Goal: Task Accomplishment & Management: Manage account settings

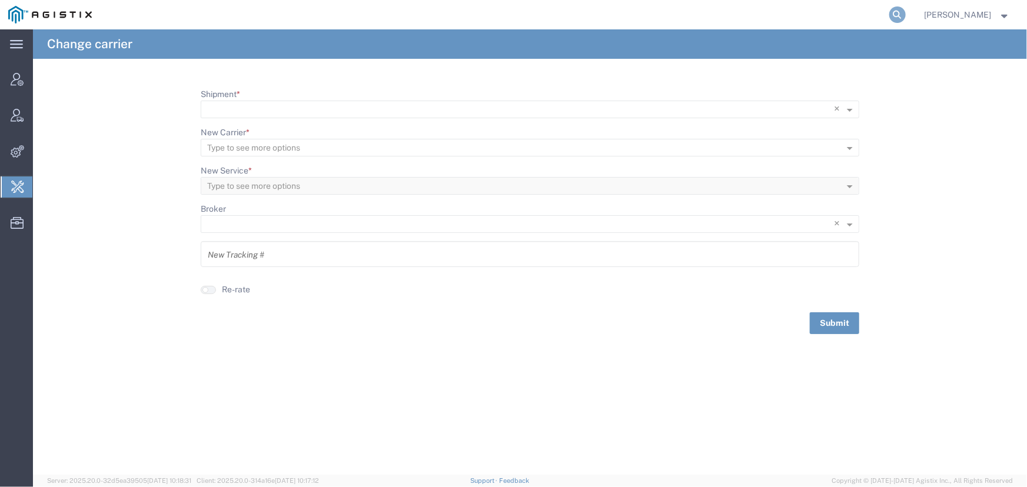
click at [899, 15] on icon at bounding box center [898, 14] width 16 height 16
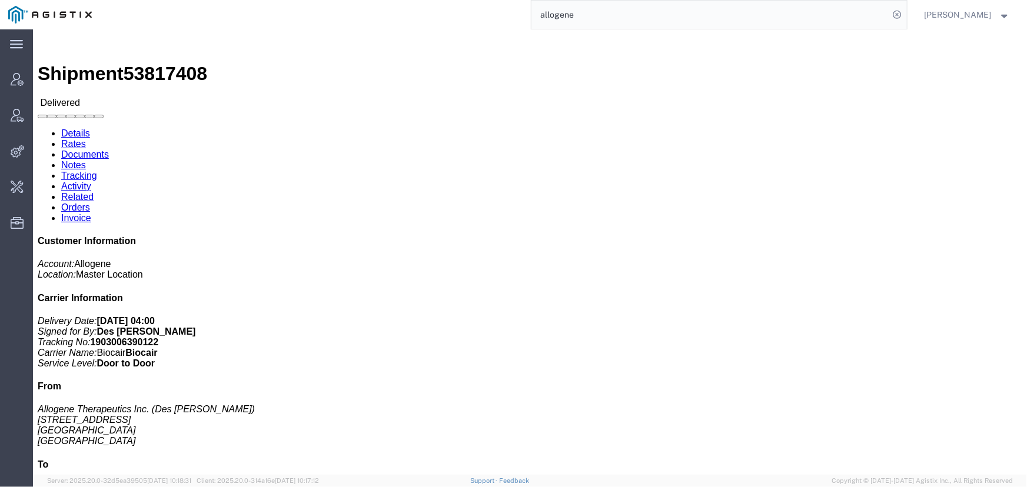
click at [593, 19] on input "allogene" at bounding box center [711, 15] width 358 height 28
drag, startPoint x: 593, startPoint y: 9, endPoint x: 465, endPoint y: 14, distance: 127.8
click at [465, 14] on div "allogene" at bounding box center [503, 14] width 807 height 29
type input "offline@allogene"
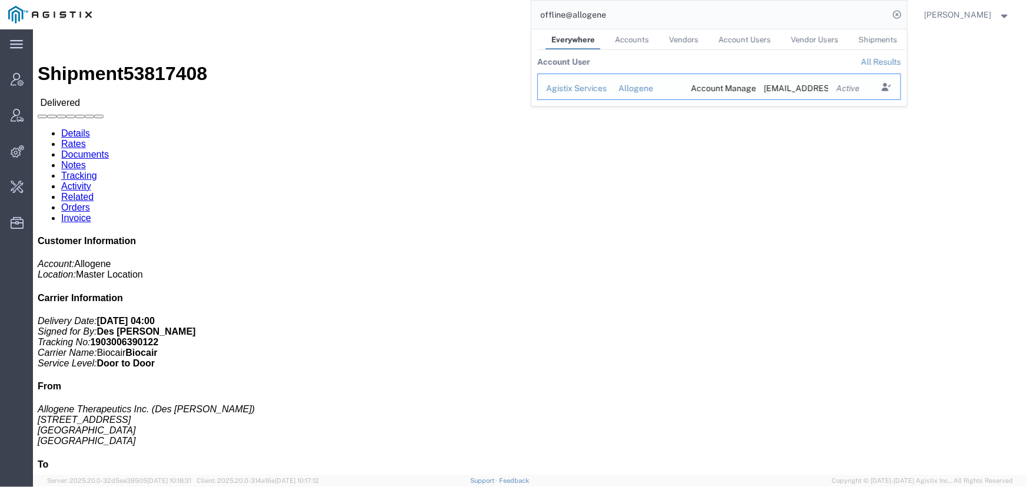
click at [639, 86] on div "Allogene" at bounding box center [646, 88] width 57 height 12
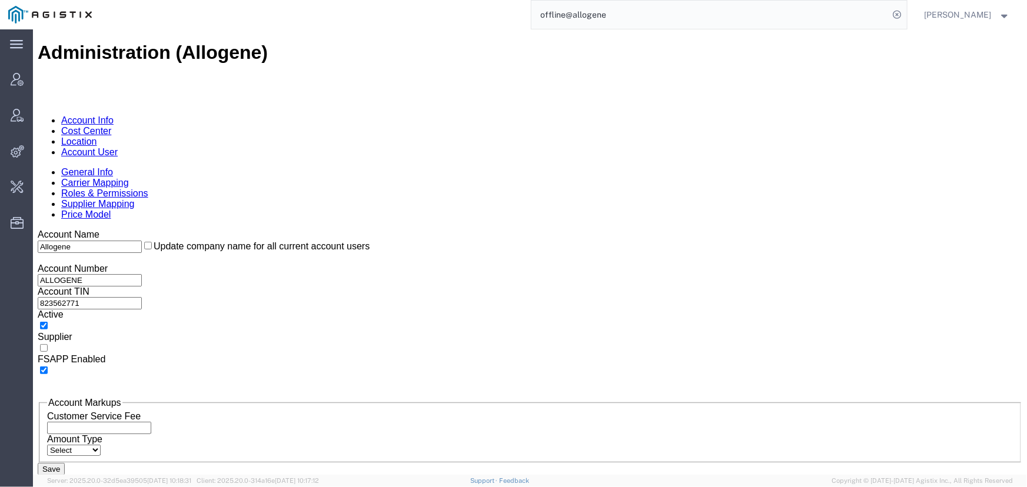
click at [117, 147] on link "Account User" at bounding box center [89, 152] width 57 height 10
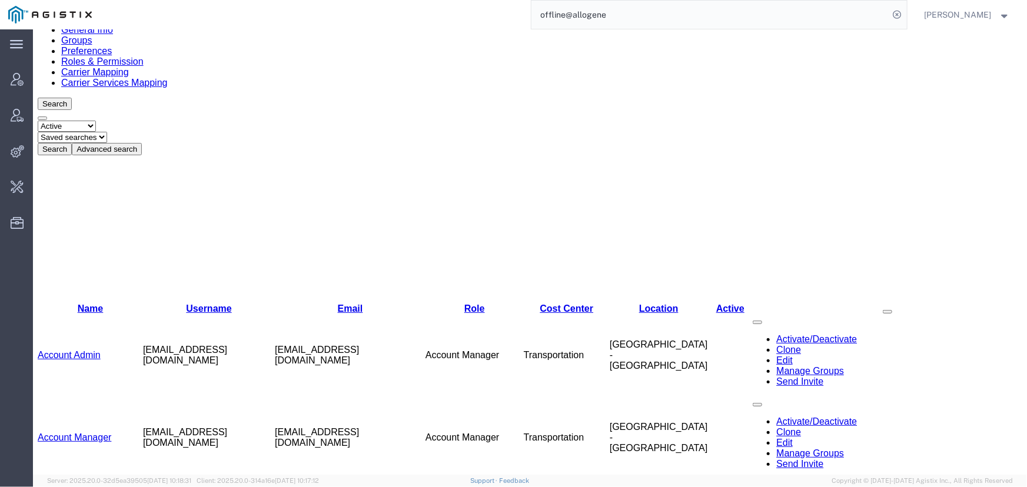
scroll to position [160, 0]
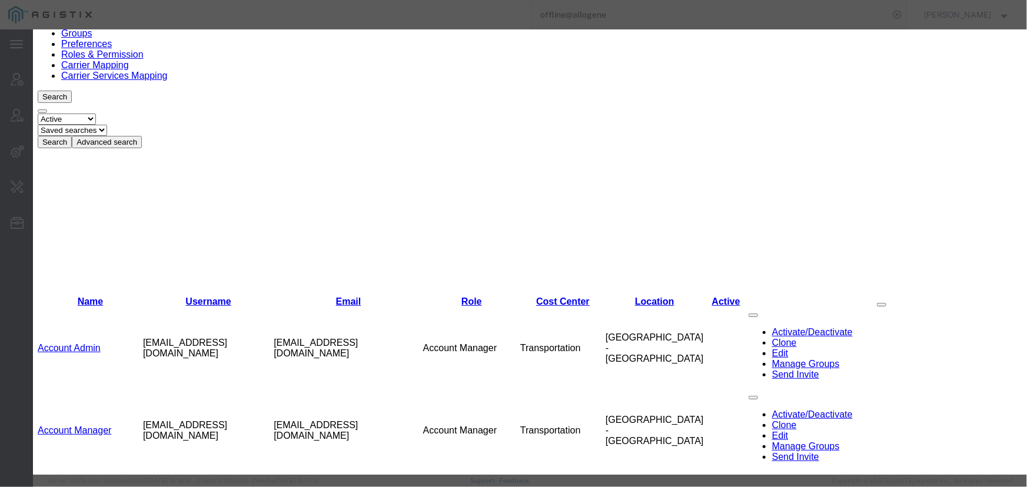
select select "COSTCENTER"
select select "65131"
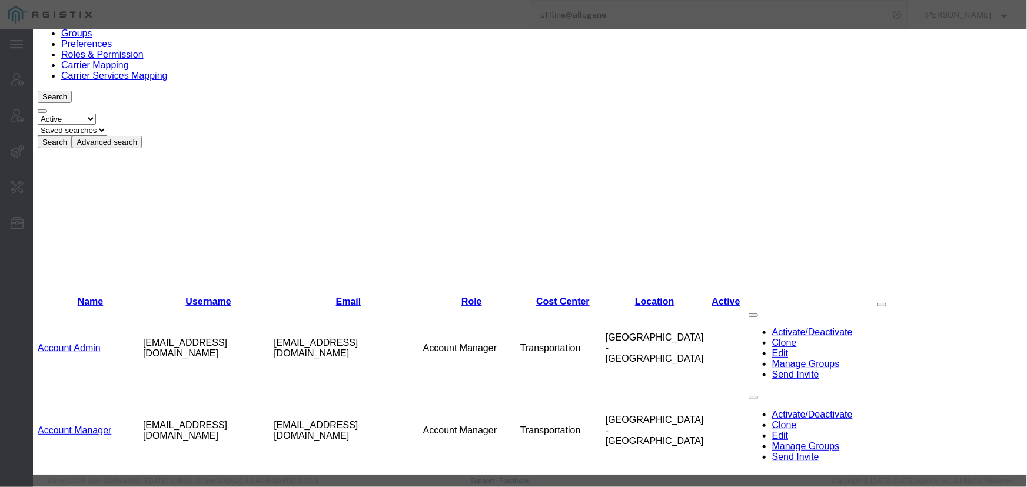
select select "COSTCENTER"
select select "65131"
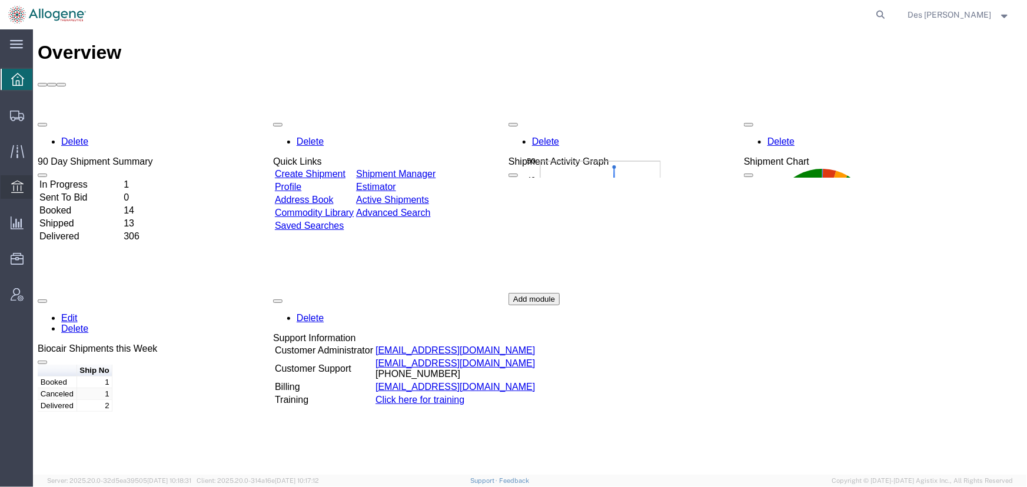
click at [12, 187] on icon at bounding box center [17, 188] width 16 height 16
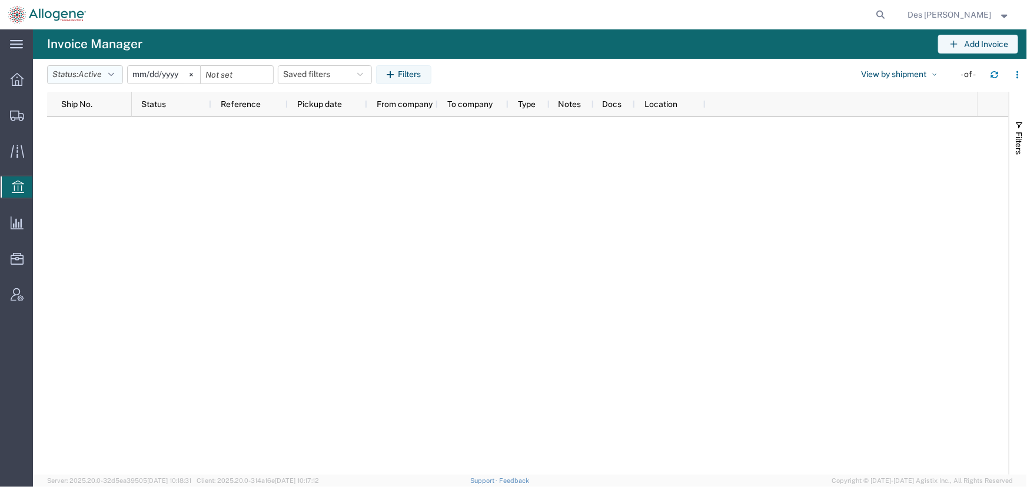
click at [114, 77] on icon "button" at bounding box center [111, 75] width 6 height 8
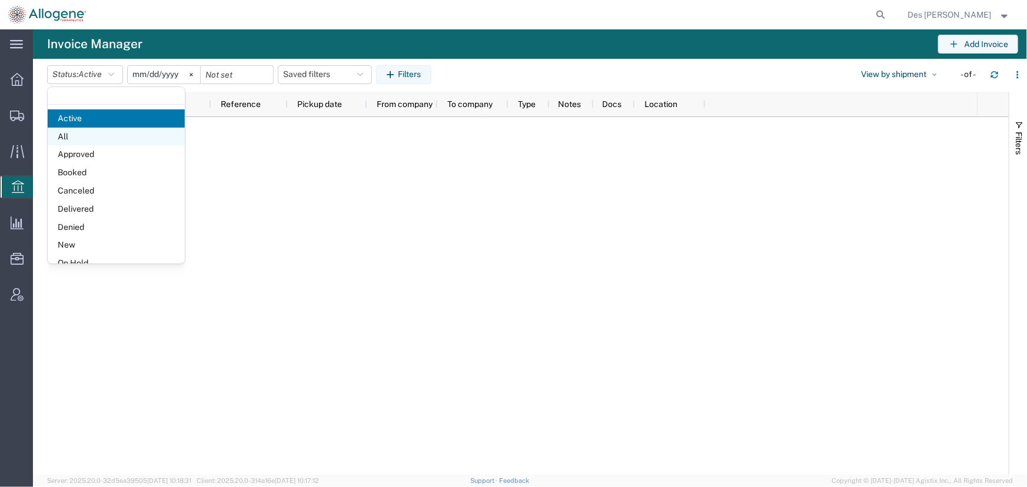
click at [74, 137] on span "All" at bounding box center [116, 137] width 137 height 18
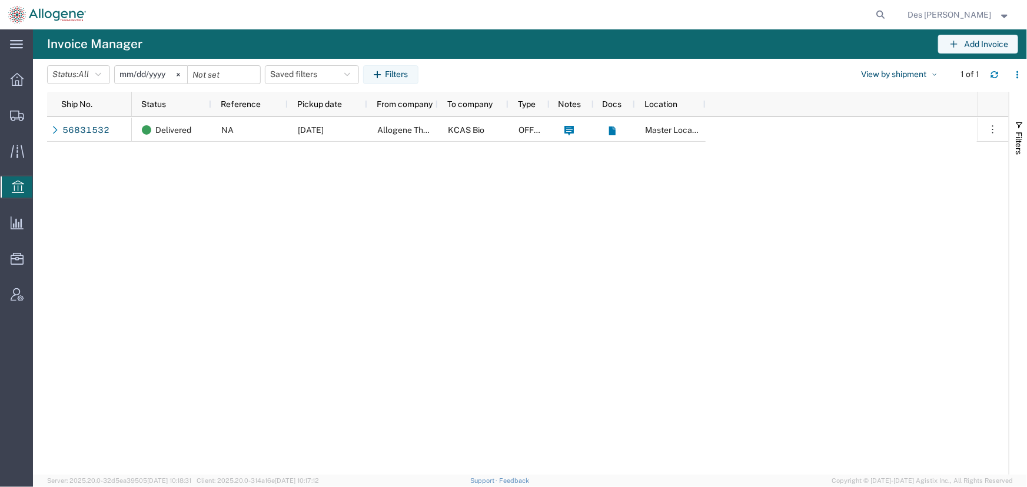
click at [155, 77] on input "[DATE]" at bounding box center [151, 75] width 72 height 18
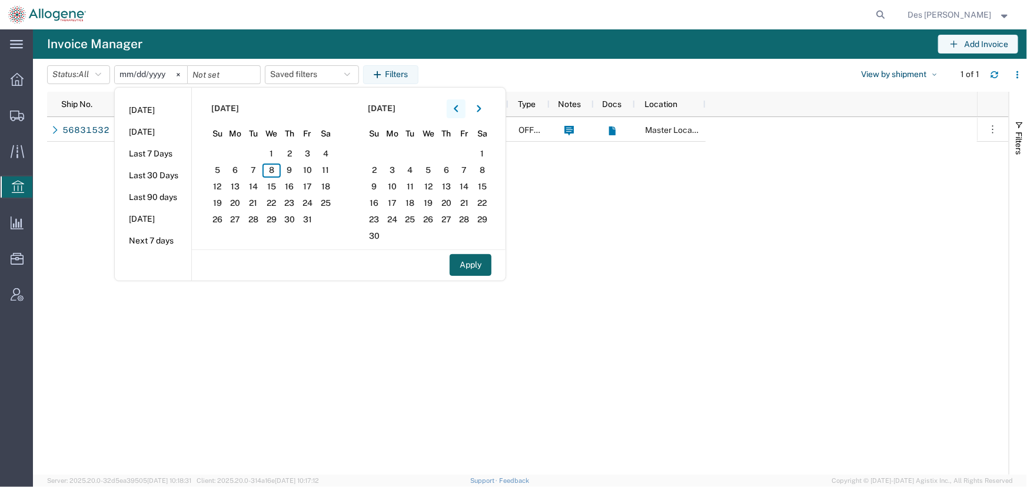
click at [459, 111] on icon "button" at bounding box center [456, 109] width 5 height 8
click at [306, 152] on span "1" at bounding box center [307, 154] width 18 height 14
click at [456, 109] on button "button" at bounding box center [456, 108] width 19 height 19
click at [261, 156] on span "1" at bounding box center [253, 154] width 18 height 14
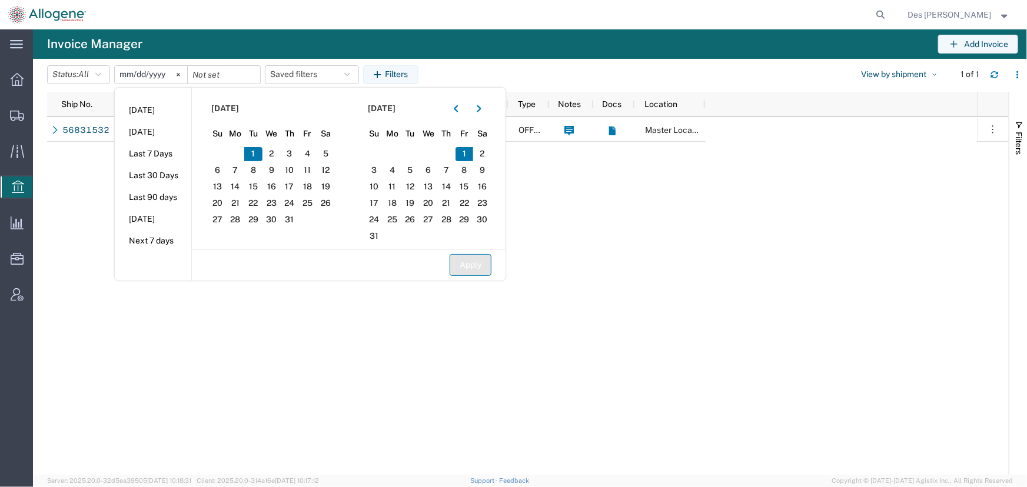
click at [467, 264] on button "Apply" at bounding box center [471, 265] width 42 height 22
type input "[DATE]"
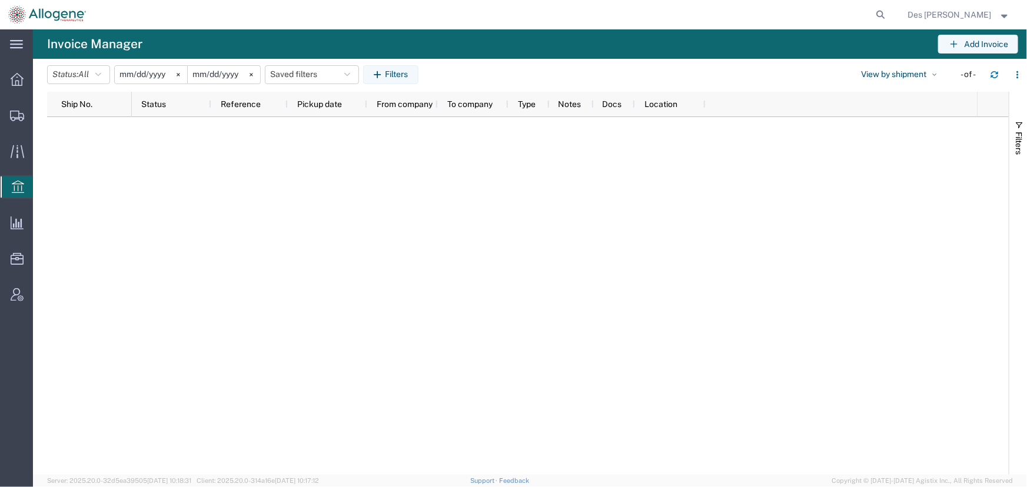
click at [233, 76] on input "[DATE]" at bounding box center [224, 75] width 72 height 18
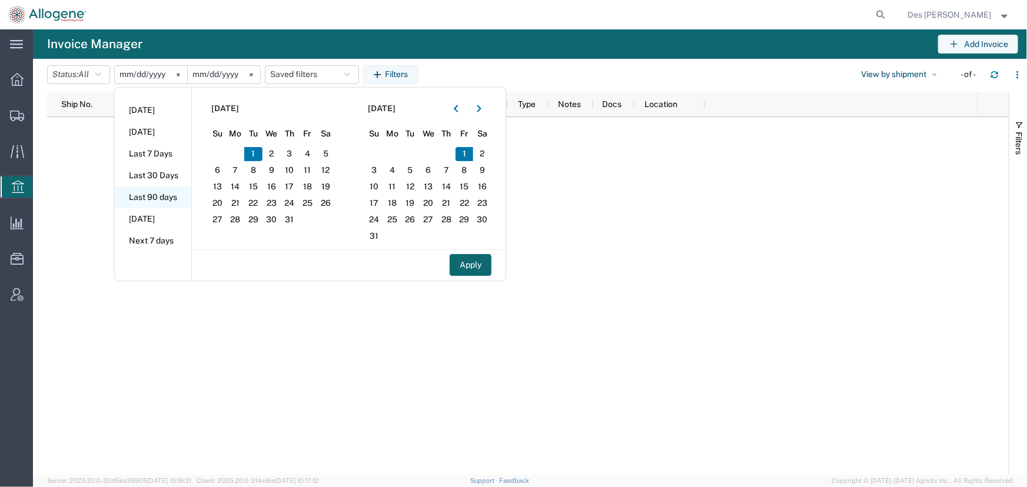
click at [165, 200] on li "Last 90 days" at bounding box center [153, 198] width 77 height 22
type input "[DATE]"
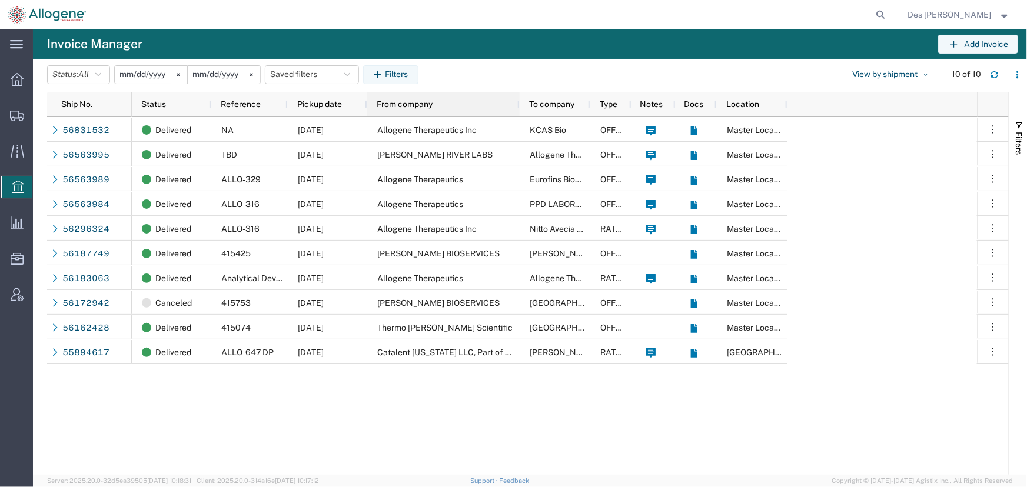
drag, startPoint x: 436, startPoint y: 107, endPoint x: 517, endPoint y: 118, distance: 82.6
click at [517, 118] on div "Ship No. Status Reference Pickup date From company To company Type Notes Docs L…" at bounding box center [528, 283] width 962 height 383
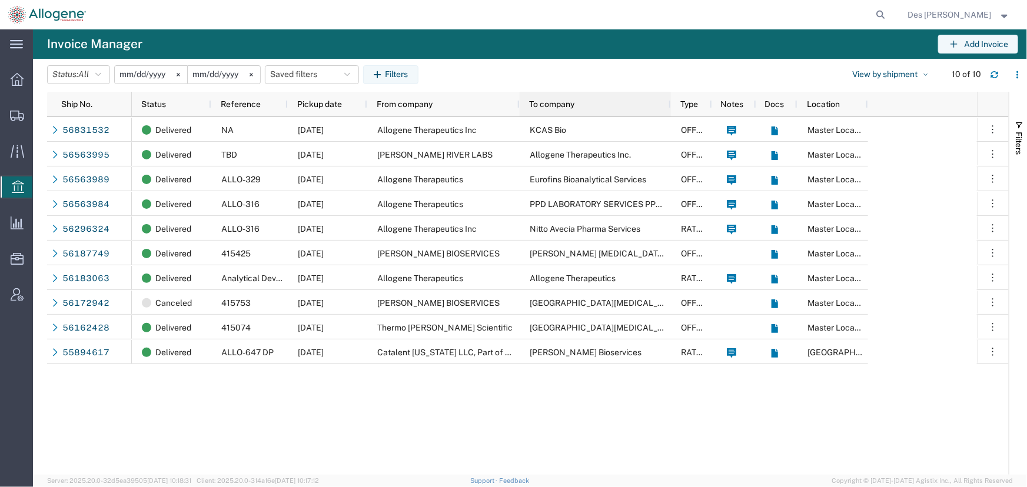
drag, startPoint x: 589, startPoint y: 105, endPoint x: 669, endPoint y: 109, distance: 80.7
click at [669, 109] on div at bounding box center [670, 104] width 5 height 25
click at [1021, 74] on icon "button" at bounding box center [1018, 75] width 8 height 8
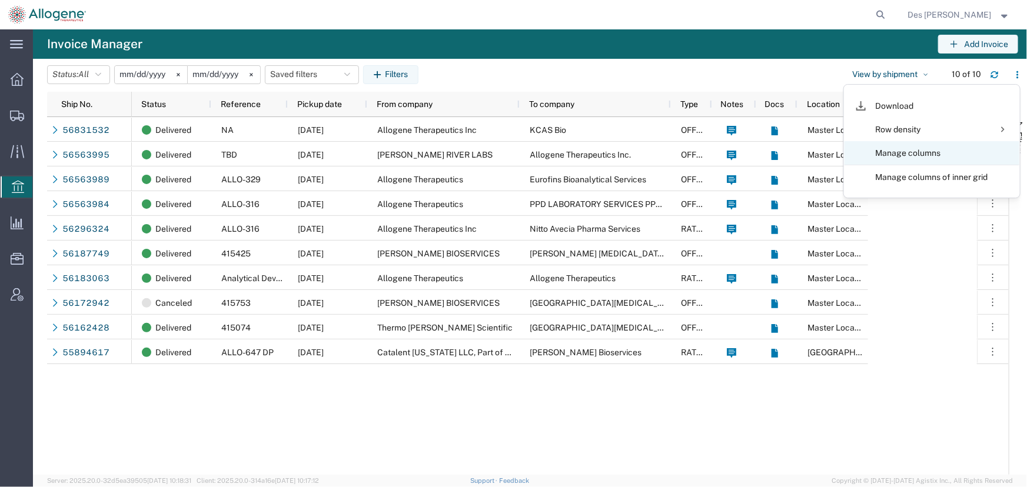
click at [929, 154] on agx-table-column-manager-action "Manage columns" at bounding box center [932, 153] width 112 height 24
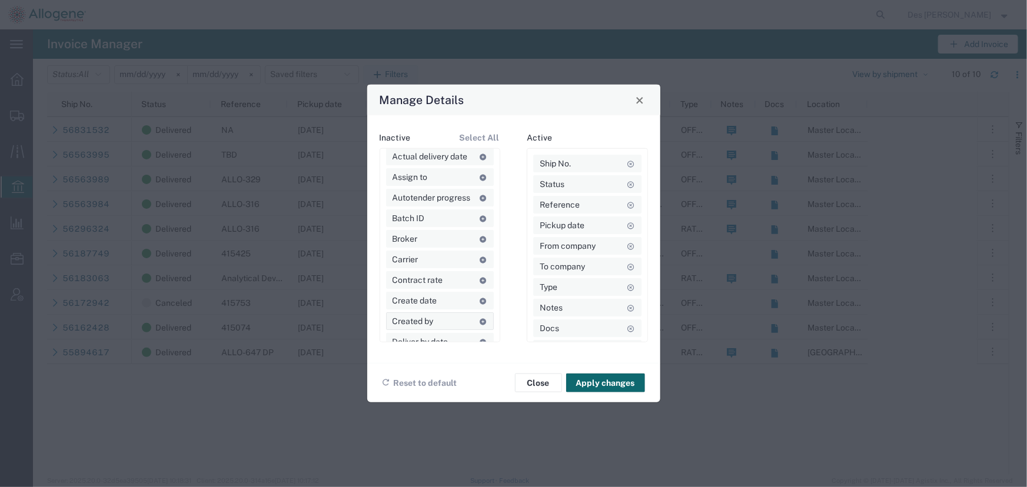
scroll to position [53, 0]
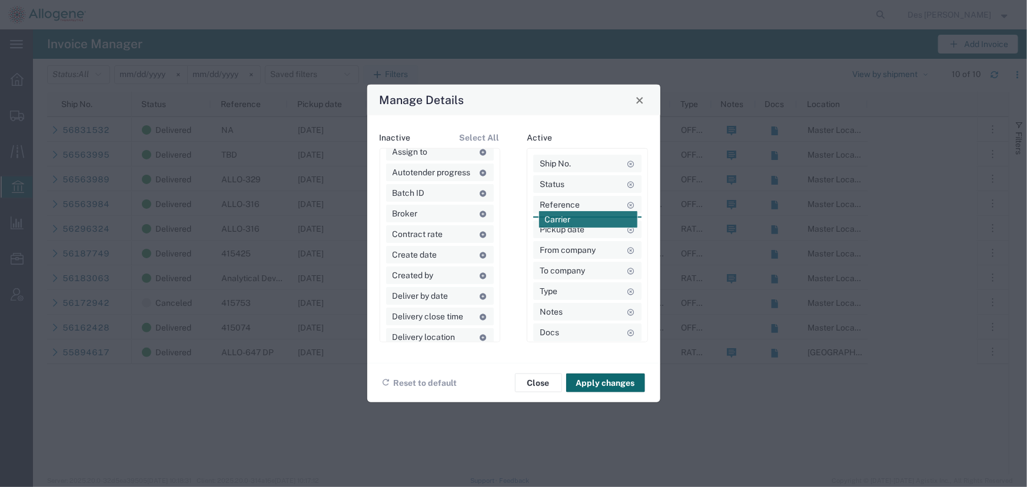
drag, startPoint x: 430, startPoint y: 231, endPoint x: 616, endPoint y: 218, distance: 186.5
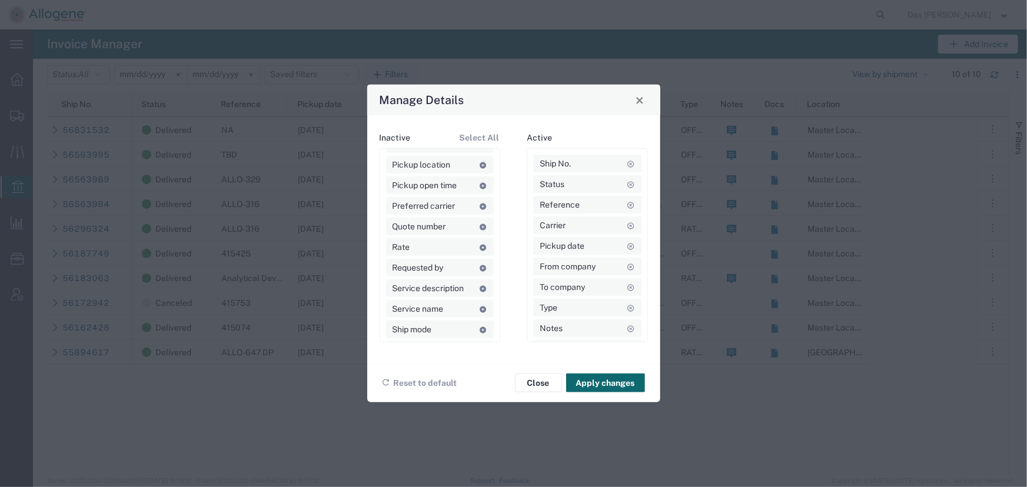
scroll to position [642, 0]
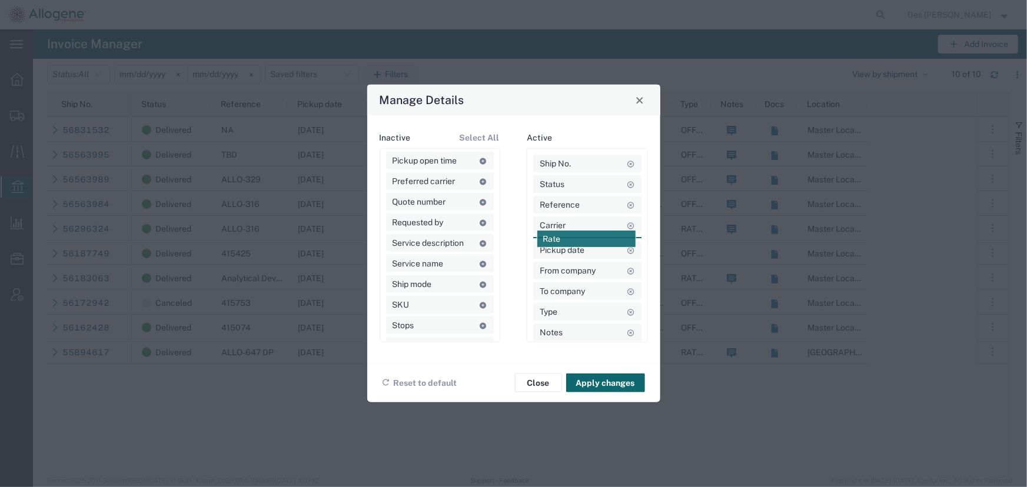
drag, startPoint x: 436, startPoint y: 223, endPoint x: 586, endPoint y: 239, distance: 151.6
drag, startPoint x: 423, startPoint y: 263, endPoint x: 572, endPoint y: 237, distance: 150.7
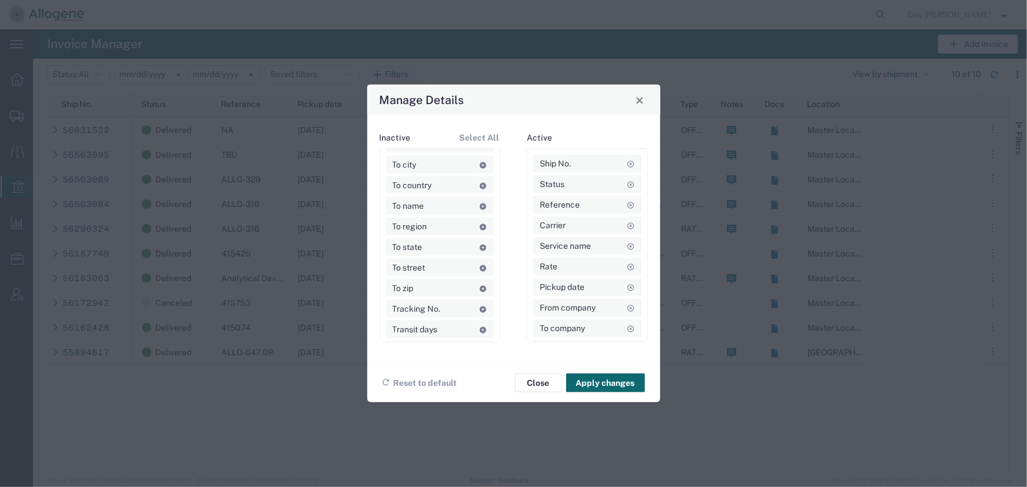
scroll to position [881, 0]
click at [615, 381] on button "Apply changes" at bounding box center [605, 383] width 79 height 19
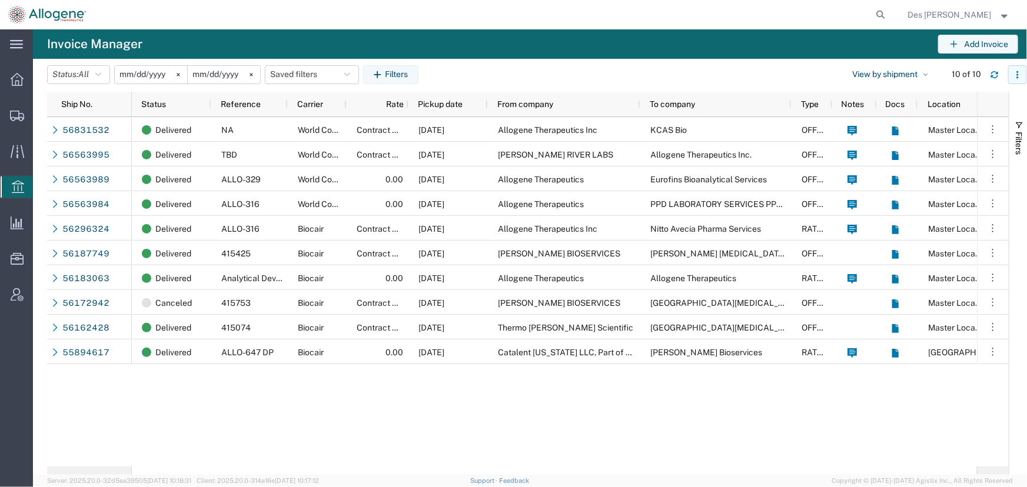
click at [1019, 74] on icon "button" at bounding box center [1018, 75] width 8 height 8
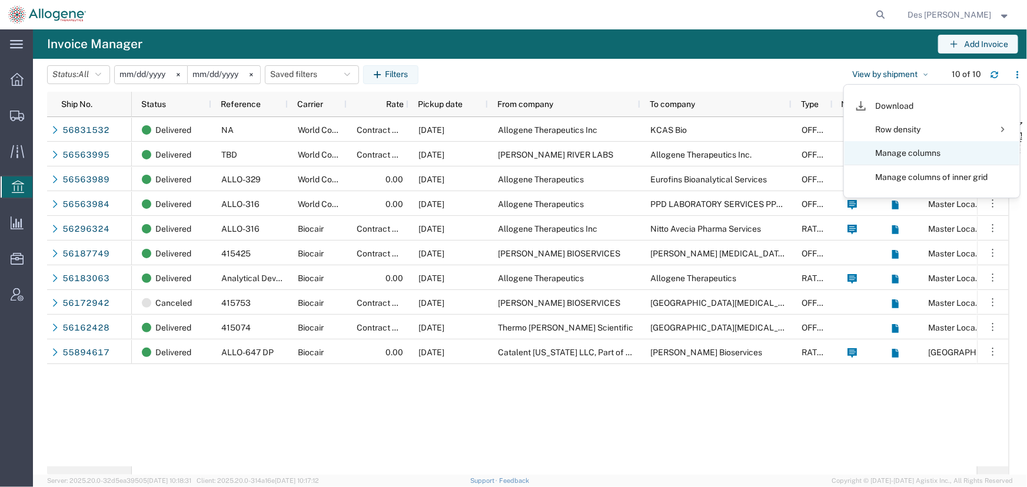
click at [889, 150] on agx-table-column-manager-action "Manage columns" at bounding box center [932, 153] width 112 height 24
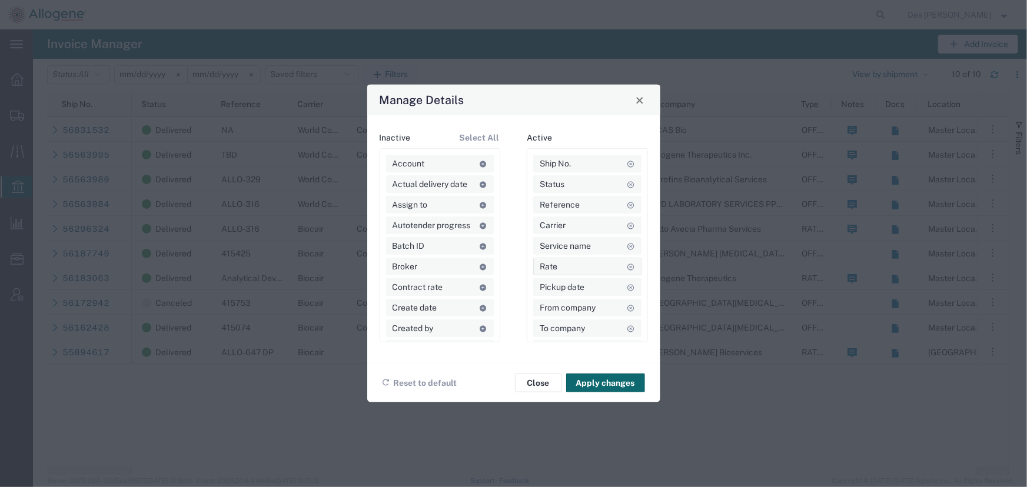
click at [627, 266] on icon at bounding box center [631, 266] width 8 height 6
click at [600, 384] on button "Apply changes" at bounding box center [605, 383] width 79 height 19
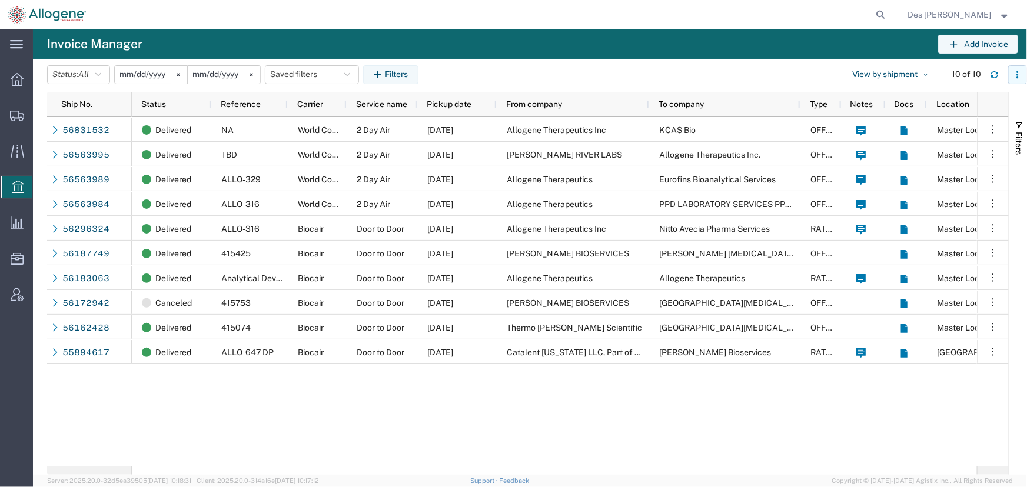
click at [1015, 75] on icon "button" at bounding box center [1018, 75] width 8 height 8
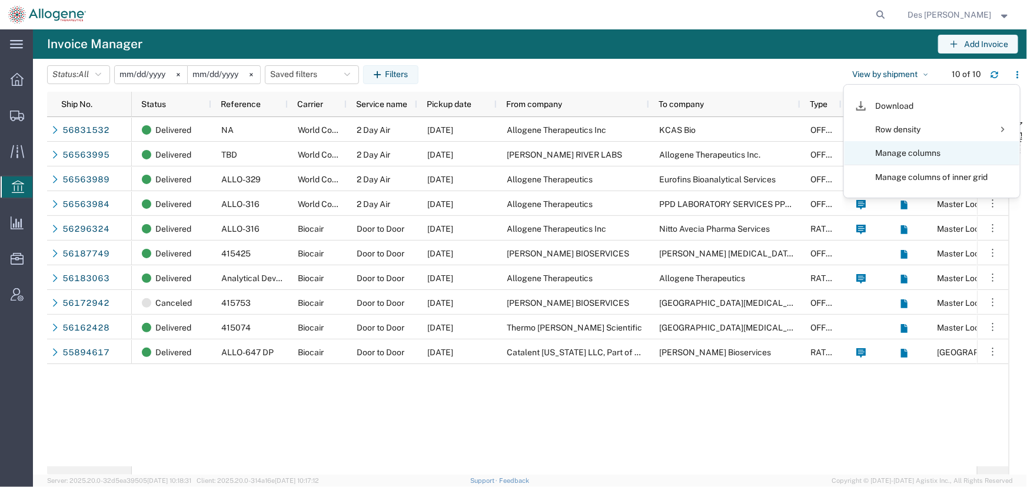
click at [916, 148] on agx-table-column-manager-action "Manage columns" at bounding box center [932, 153] width 112 height 24
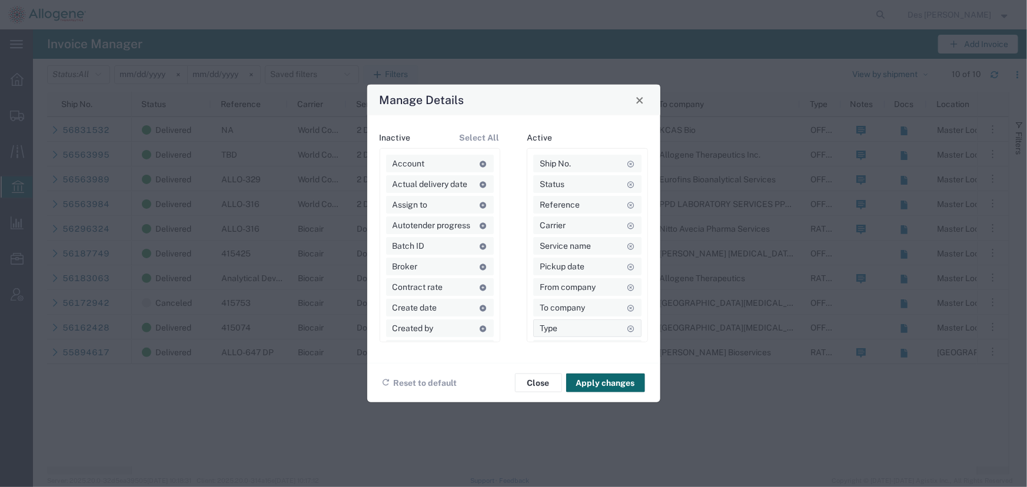
click at [627, 329] on icon at bounding box center [631, 328] width 8 height 6
click at [601, 379] on button "Apply changes" at bounding box center [605, 383] width 79 height 19
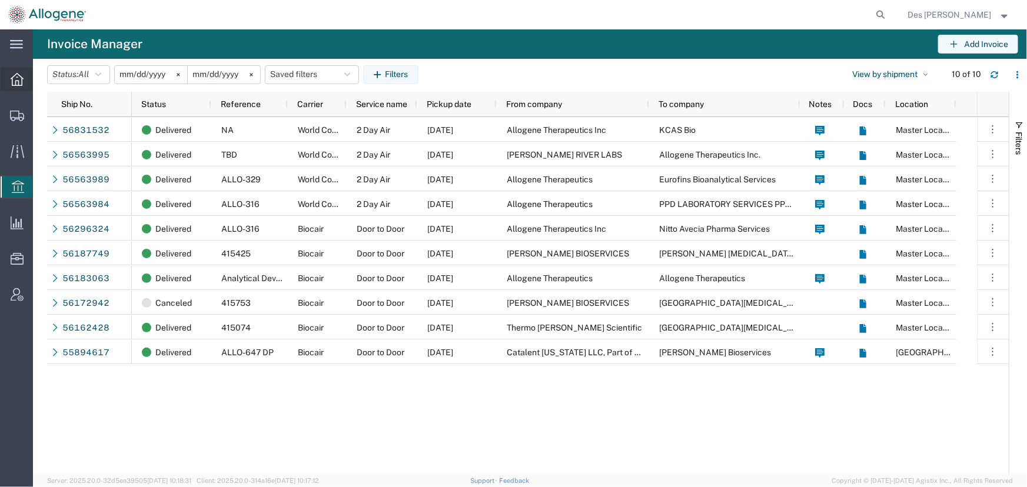
click at [15, 81] on icon at bounding box center [17, 79] width 13 height 13
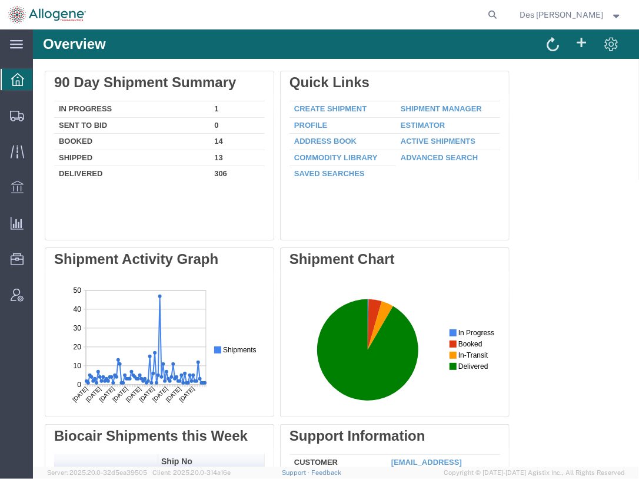
click at [234, 9] on agx-global-search at bounding box center [315, 14] width 377 height 29
click at [0, 262] on html "main_menu Created with Sketch. Collapse Menu Overview Shipments Shipment Manage…" at bounding box center [319, 239] width 639 height 479
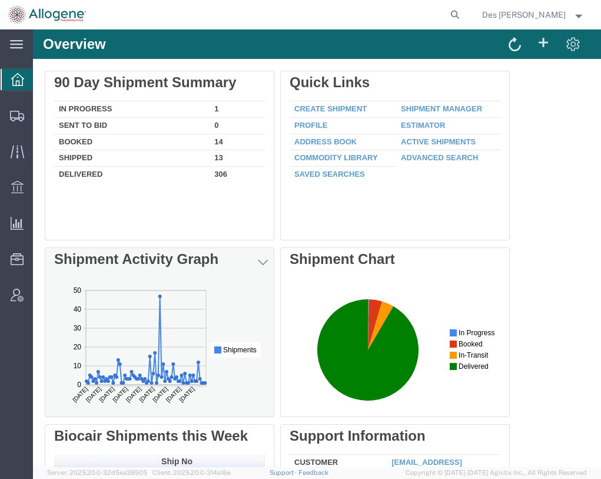
click at [53, 261] on div "Delete Shipment Activity Graph" at bounding box center [160, 259] width 230 height 24
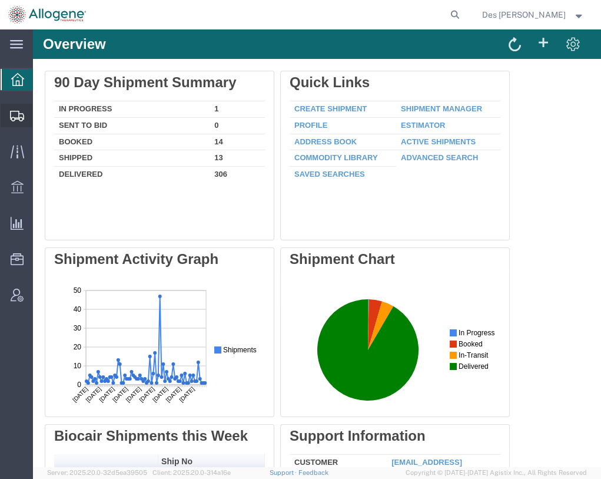
click at [15, 117] on icon at bounding box center [17, 116] width 14 height 11
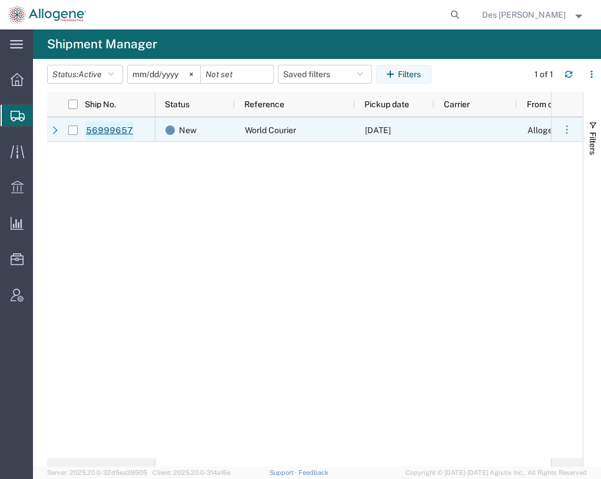
click at [112, 132] on link "56999657" at bounding box center [109, 130] width 48 height 19
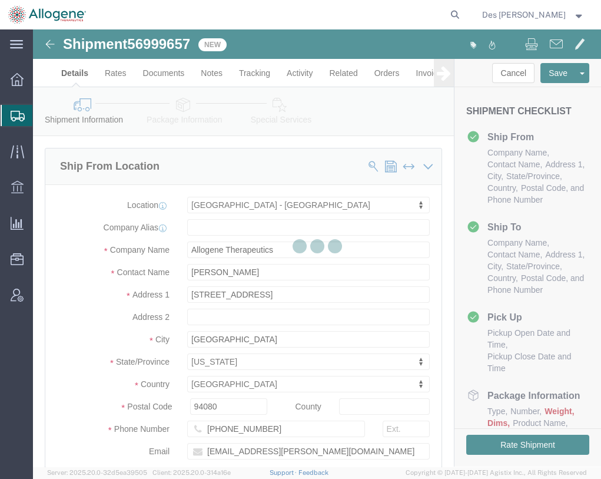
select select "52632"
select select
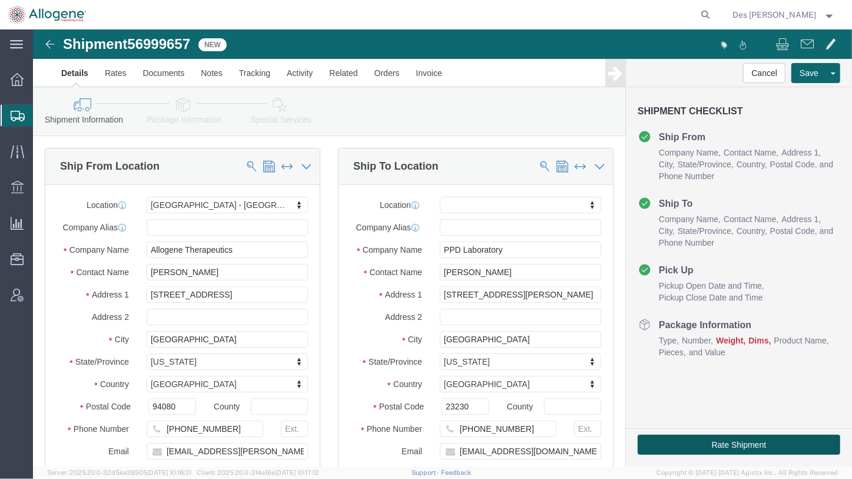
click button "Rate Shipment"
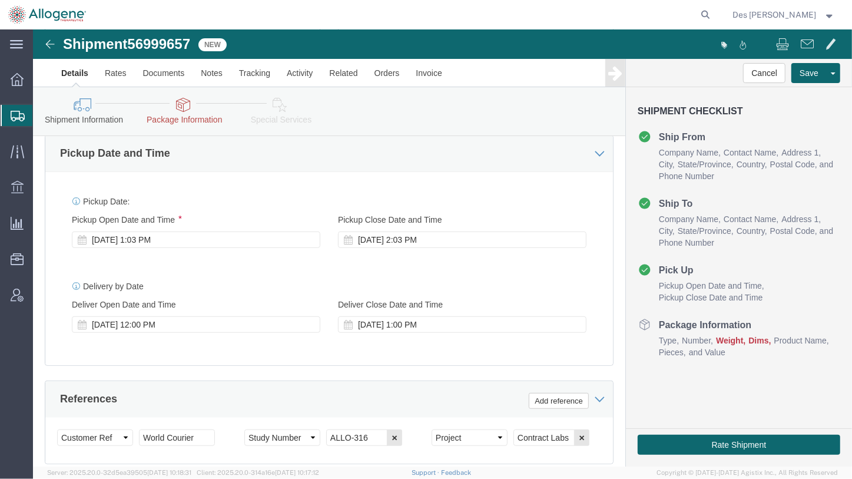
scroll to position [482, 0]
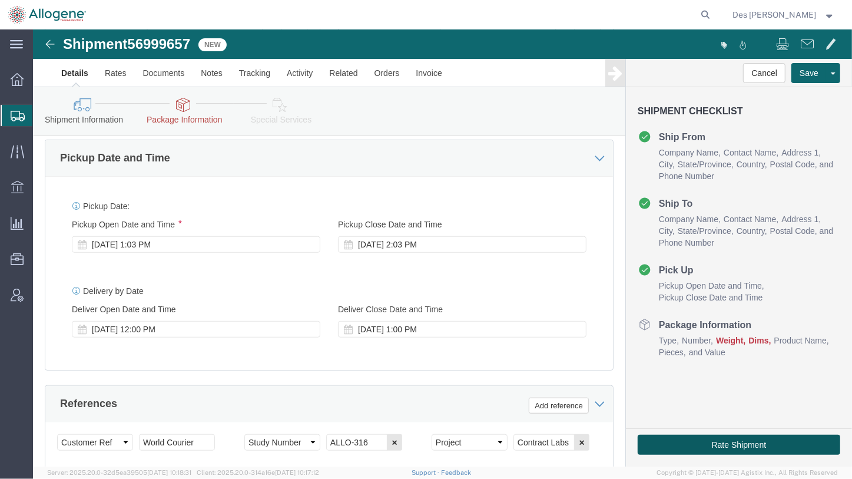
click button "Rate Shipment"
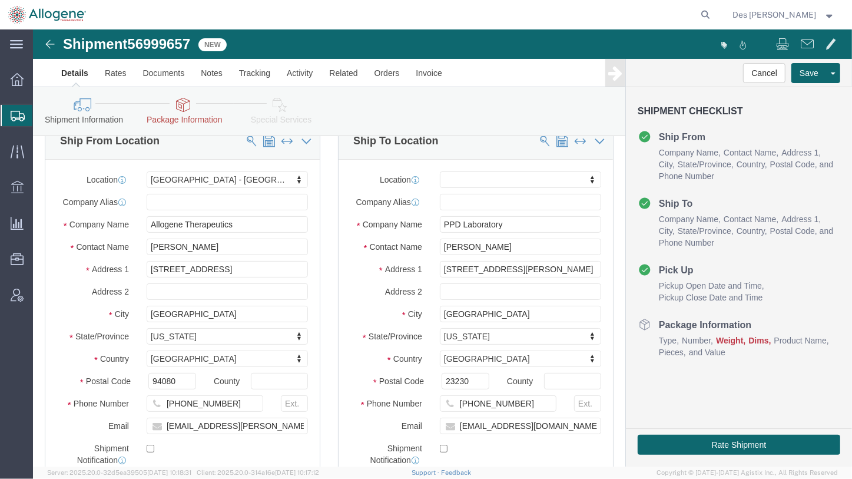
scroll to position [0, 0]
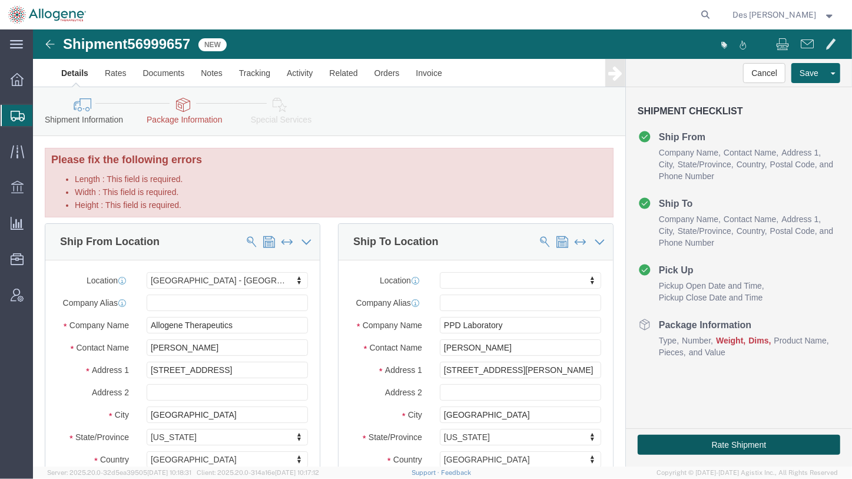
click button "Rate Shipment"
click at [17, 154] on icon at bounding box center [17, 151] width 14 height 13
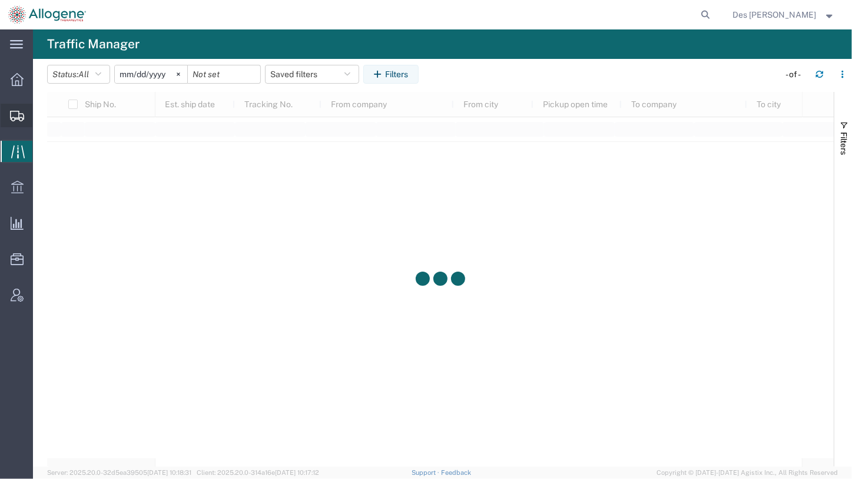
click at [19, 115] on icon at bounding box center [17, 116] width 14 height 11
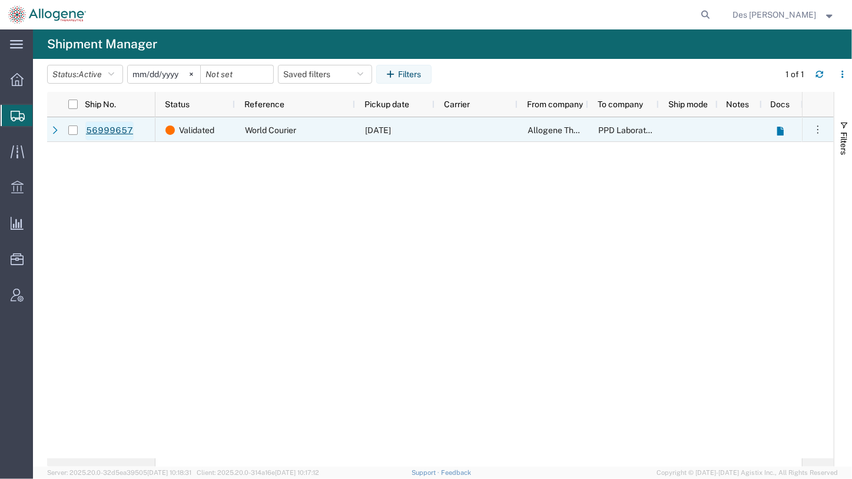
click at [120, 131] on link "56999657" at bounding box center [109, 130] width 48 height 19
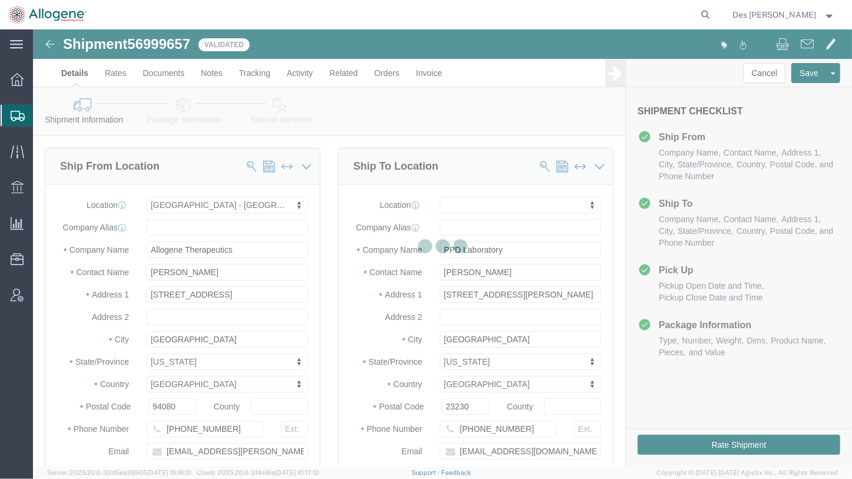
select select "52632"
select select
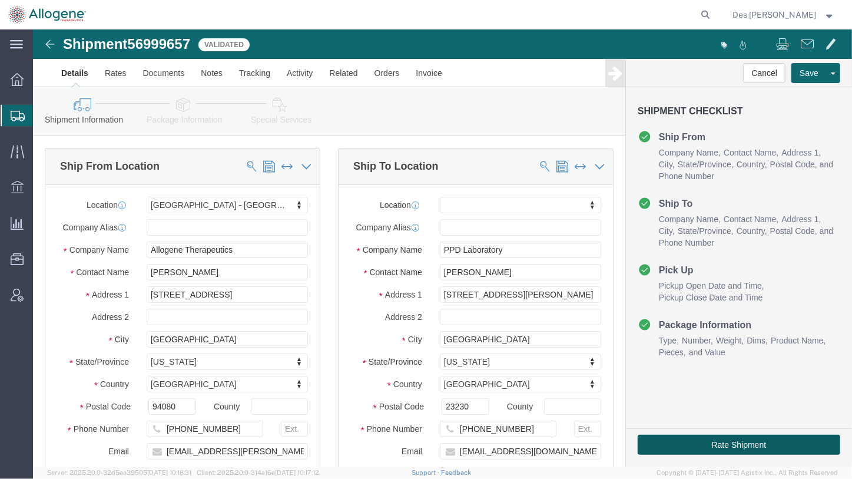
click button "Rate Shipment"
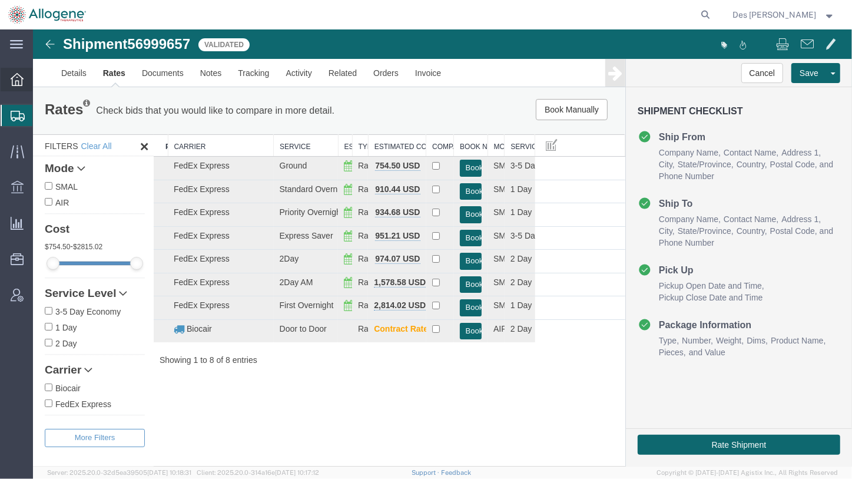
click at [14, 84] on icon at bounding box center [17, 79] width 13 height 13
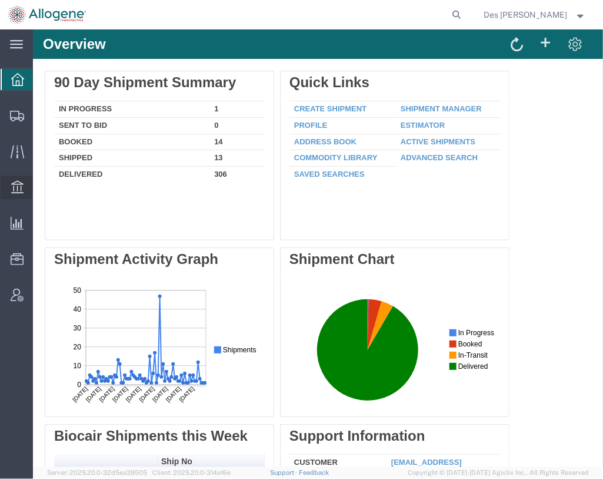
click at [22, 190] on icon at bounding box center [17, 188] width 16 height 16
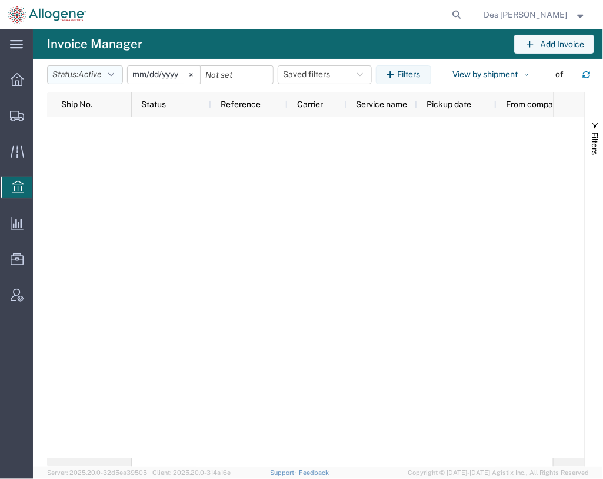
click at [114, 74] on icon "button" at bounding box center [111, 75] width 6 height 8
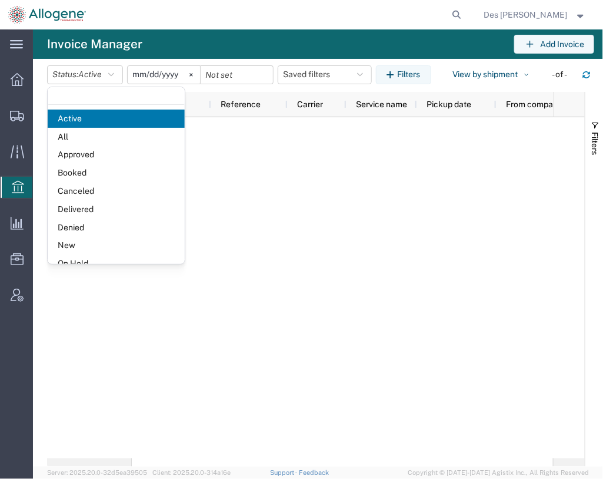
click at [170, 77] on input "[DATE]" at bounding box center [164, 75] width 72 height 18
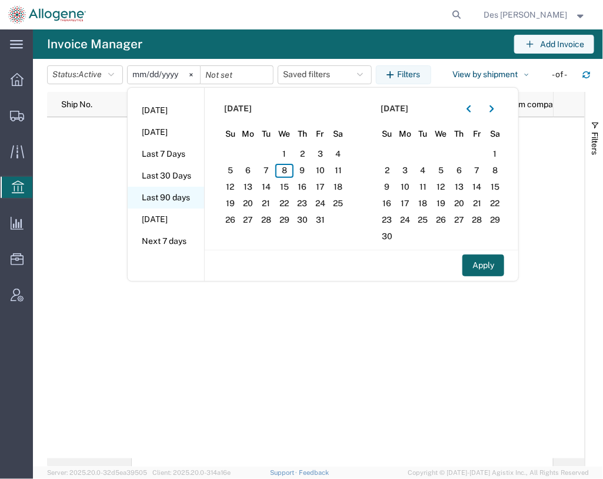
click at [165, 201] on li "Last 90 days" at bounding box center [166, 198] width 77 height 22
type input "[DATE]"
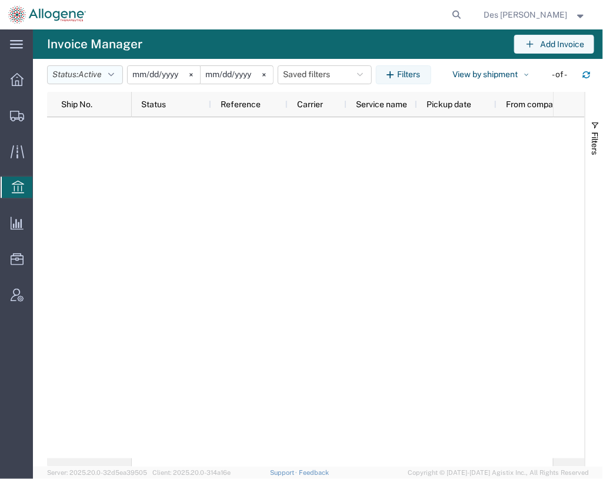
click at [88, 79] on span "Active" at bounding box center [90, 74] width 24 height 11
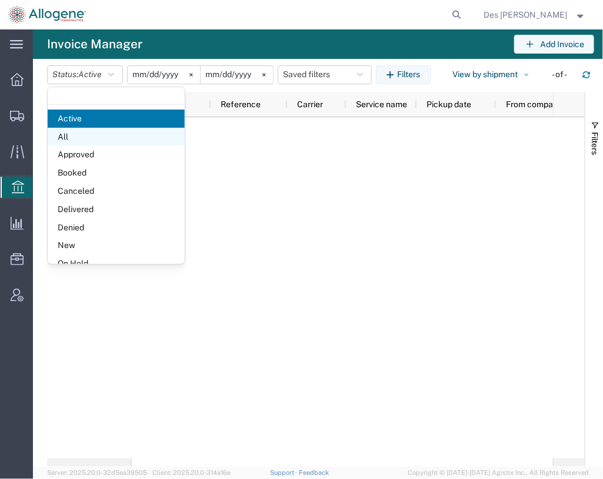
click at [70, 137] on span "All" at bounding box center [116, 137] width 137 height 18
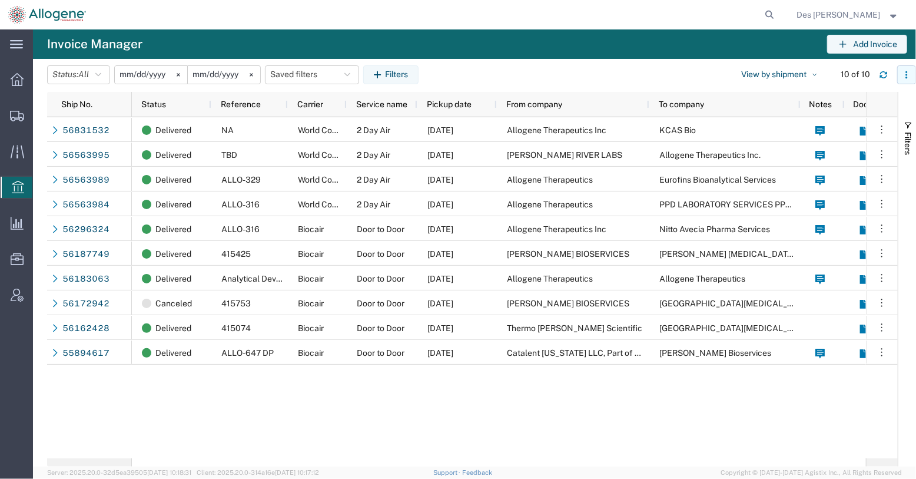
click at [908, 77] on icon "button" at bounding box center [907, 75] width 8 height 8
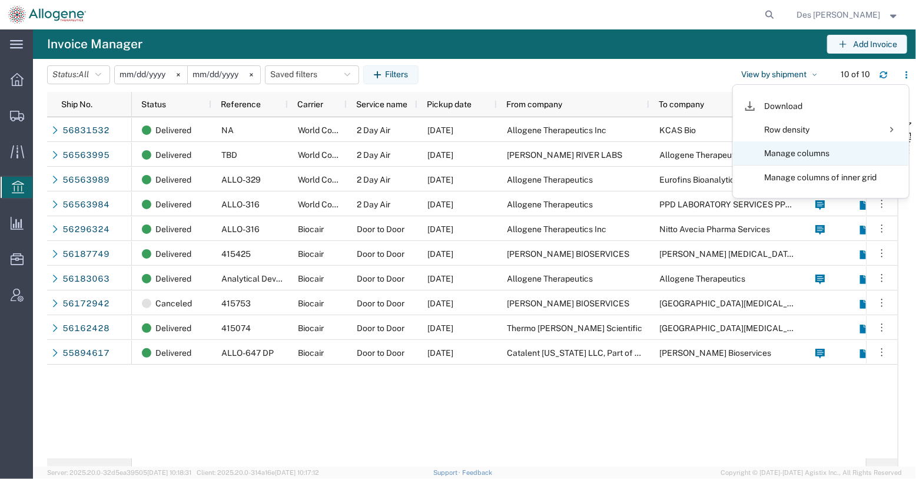
click at [778, 154] on agx-table-column-manager-action "Manage columns" at bounding box center [821, 153] width 112 height 24
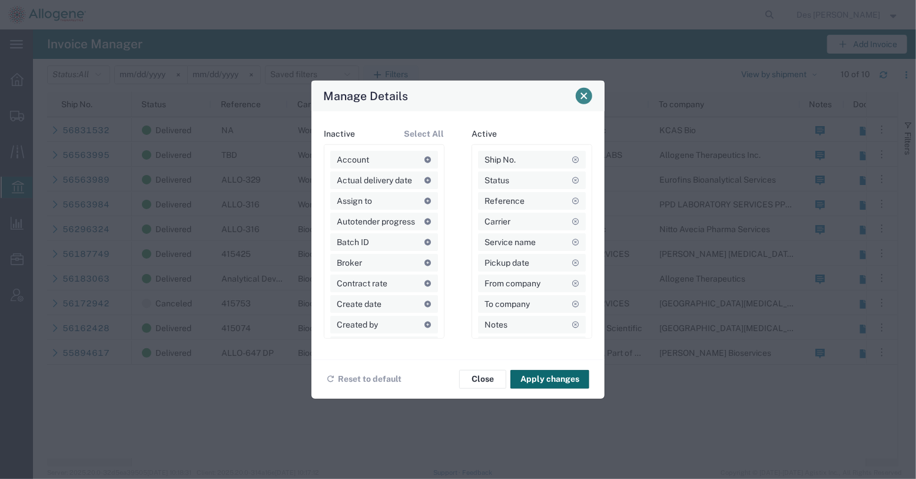
click at [583, 99] on span "Close" at bounding box center [584, 96] width 8 height 8
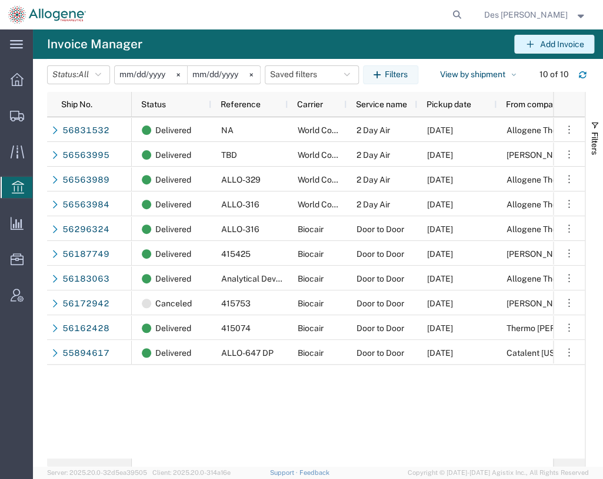
click at [554, 41] on button "Add Invoice" at bounding box center [555, 44] width 80 height 19
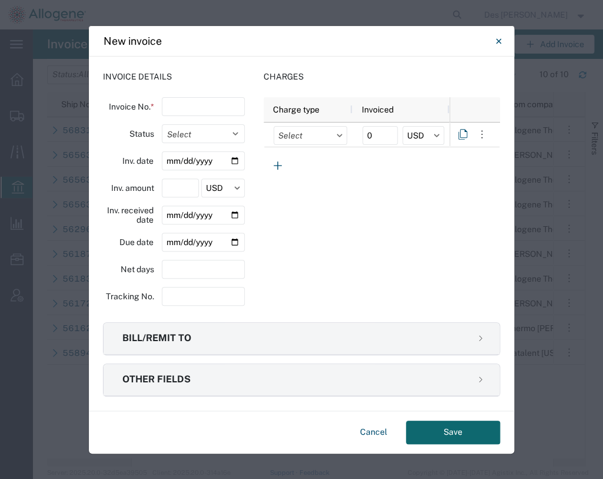
drag, startPoint x: 178, startPoint y: 109, endPoint x: 141, endPoint y: 112, distance: 37.2
click at [162, 112] on input "text" at bounding box center [203, 106] width 83 height 19
type input "0086702814"
click at [174, 138] on select "Select Open Paid" at bounding box center [203, 133] width 83 height 19
click at [162, 124] on select "Select Open Paid" at bounding box center [203, 133] width 83 height 19
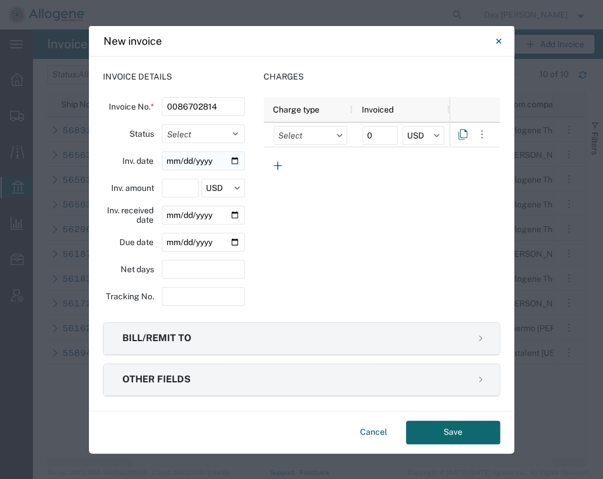
click at [209, 159] on input "date" at bounding box center [203, 160] width 83 height 19
click at [230, 160] on input "date" at bounding box center [203, 160] width 83 height 19
type input "[DATE]"
click at [232, 241] on input "date" at bounding box center [203, 242] width 83 height 19
type input "[DATE]"
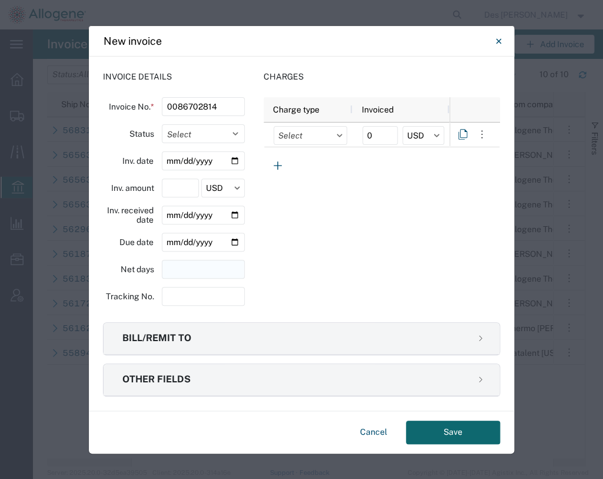
click at [174, 270] on input "number" at bounding box center [203, 269] width 83 height 19
type input "30"
click at [177, 296] on input "string" at bounding box center [203, 296] width 83 height 19
click at [170, 303] on input "string" at bounding box center [203, 296] width 83 height 19
paste input "716662368"
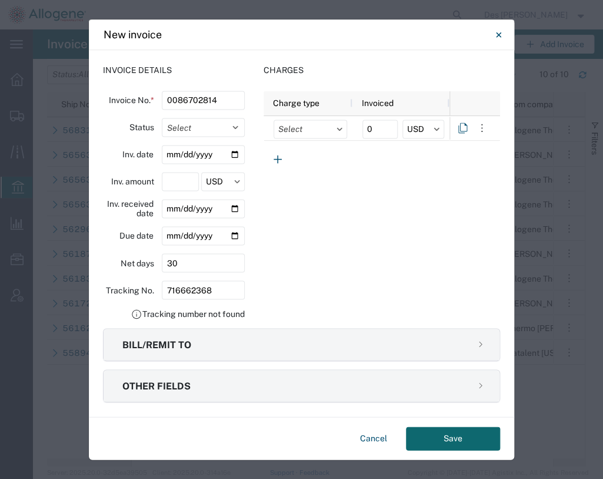
click at [131, 316] on icon at bounding box center [137, 314] width 12 height 12
drag, startPoint x: 229, startPoint y: 294, endPoint x: 126, endPoint y: 291, distance: 103.1
click at [126, 291] on div "Tracking No." at bounding box center [174, 289] width 142 height 19
paste input "251326362CL"
type input "251326362CL"
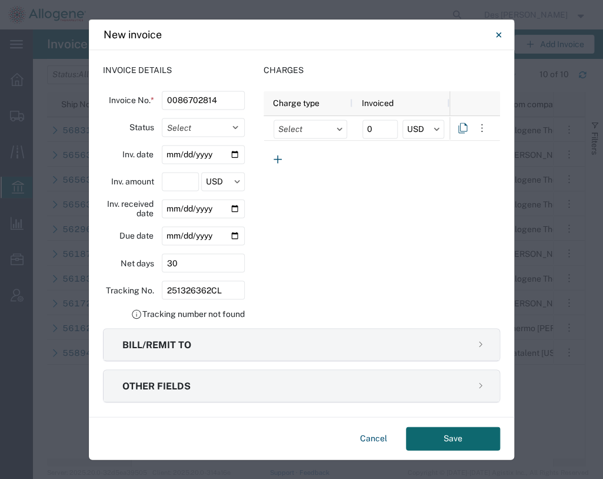
click at [303, 302] on div "Charges Charge type Invoiced 0 USD Remove to of Page of Download Row density Ma…" at bounding box center [382, 192] width 237 height 256
click at [132, 311] on icon at bounding box center [137, 314] width 12 height 12
click at [499, 38] on icon "Close" at bounding box center [498, 35] width 5 height 14
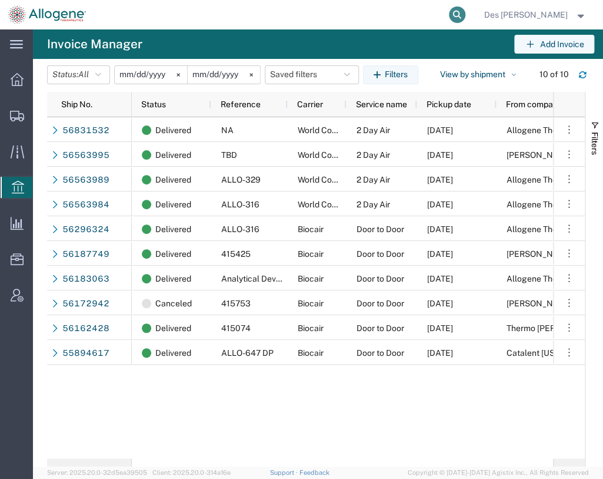
click at [466, 16] on icon at bounding box center [457, 14] width 16 height 16
click at [365, 22] on input "search" at bounding box center [270, 15] width 358 height 28
paste input "716662368"
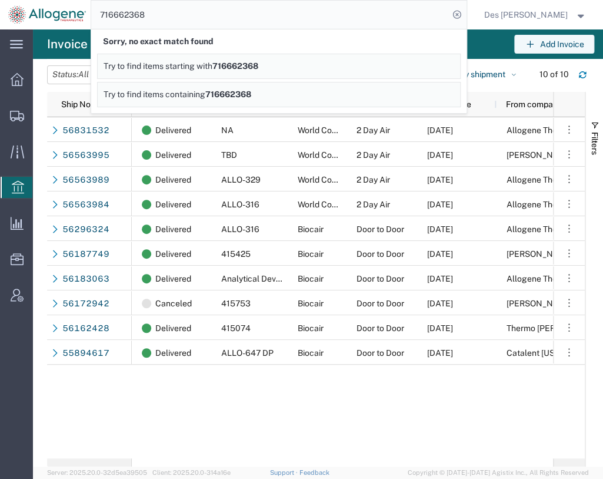
click at [244, 17] on input "716662368" at bounding box center [270, 15] width 358 height 28
drag, startPoint x: 244, startPoint y: 17, endPoint x: 187, endPoint y: 17, distance: 56.5
click at [187, 17] on input "716662368" at bounding box center [270, 15] width 358 height 28
paste input "1939"
click at [257, 22] on input "716661939" at bounding box center [270, 15] width 358 height 28
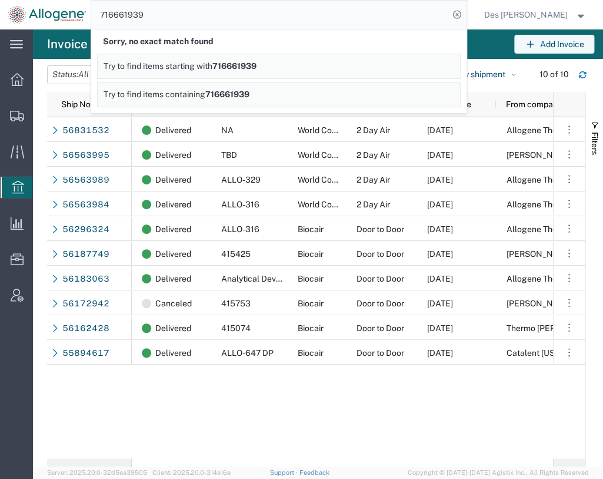
drag, startPoint x: 257, startPoint y: 16, endPoint x: 108, endPoint y: 16, distance: 148.4
click at [108, 16] on div "716661939 Sorry, no exact match found Try to find items starting with 716661939…" at bounding box center [280, 14] width 373 height 29
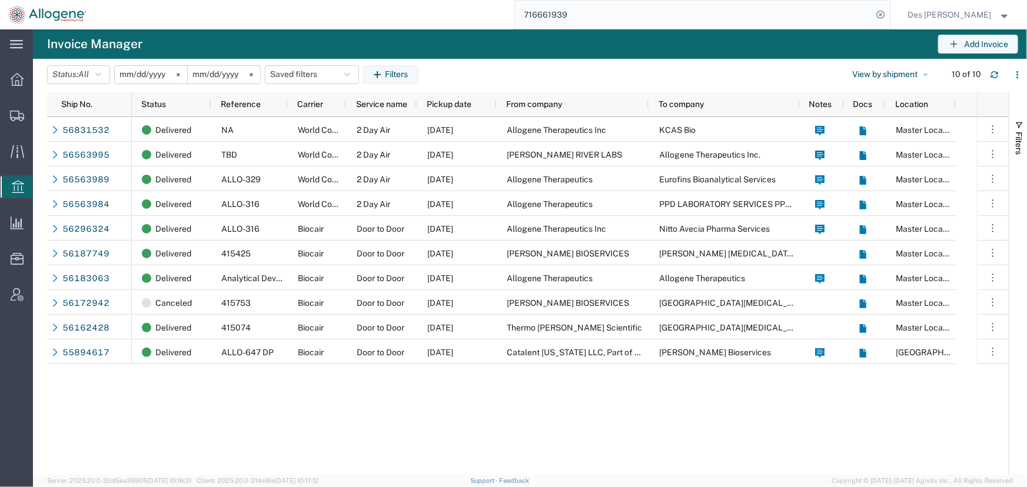
click at [612, 16] on input "716661939" at bounding box center [694, 15] width 358 height 28
drag, startPoint x: 630, startPoint y: 14, endPoint x: 409, endPoint y: 15, distance: 220.8
click at [409, 15] on div "716661939" at bounding box center [492, 14] width 797 height 29
paste input "251326088C"
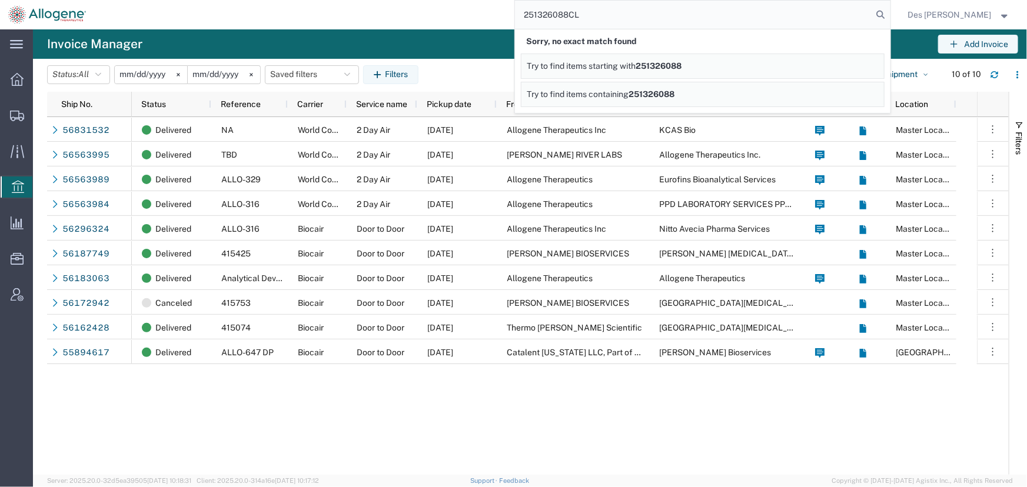
type input "251326088CL"
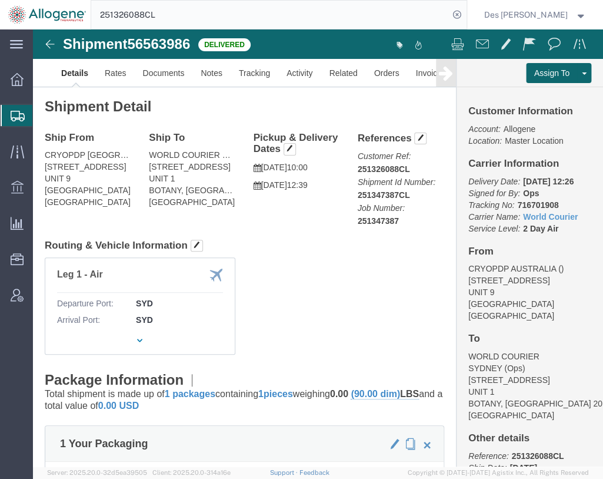
click at [109, 17] on div "251326088CL" at bounding box center [280, 14] width 373 height 29
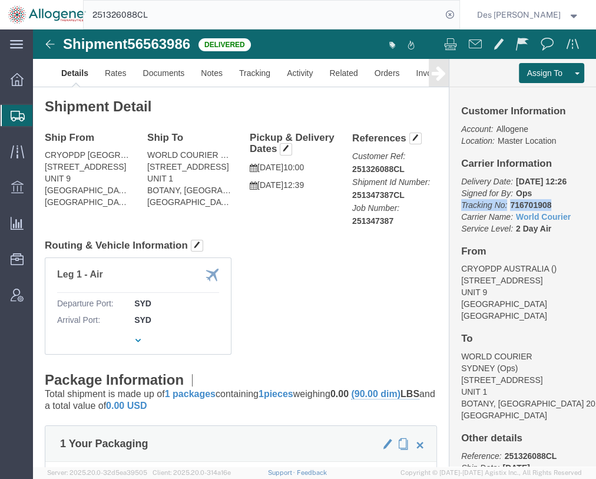
drag, startPoint x: 419, startPoint y: 189, endPoint x: 520, endPoint y: 193, distance: 100.7
click div "Customer Information Account: Allogene Location: Master Location Carrier Inform…"
click at [26, 181] on div at bounding box center [17, 187] width 33 height 24
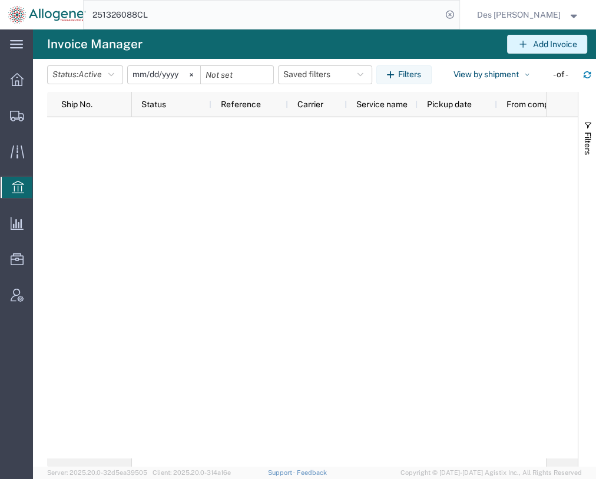
click at [525, 40] on icon "button" at bounding box center [523, 44] width 12 height 12
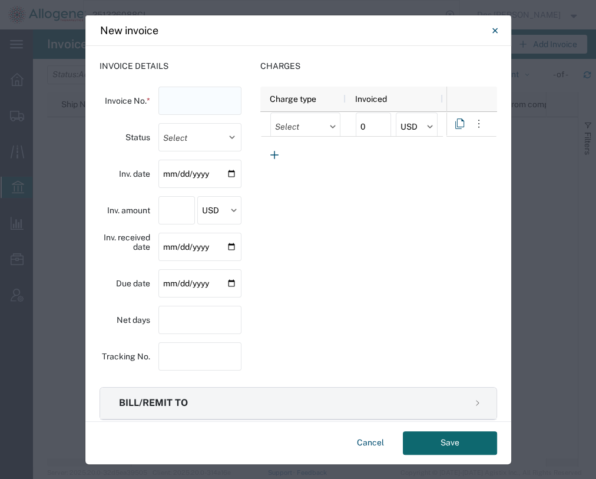
click at [171, 104] on input "text" at bounding box center [199, 101] width 83 height 28
type input "0086766160"
click at [227, 172] on input "date" at bounding box center [199, 174] width 83 height 28
type input "[DATE]"
click at [168, 211] on input "number" at bounding box center [176, 210] width 37 height 28
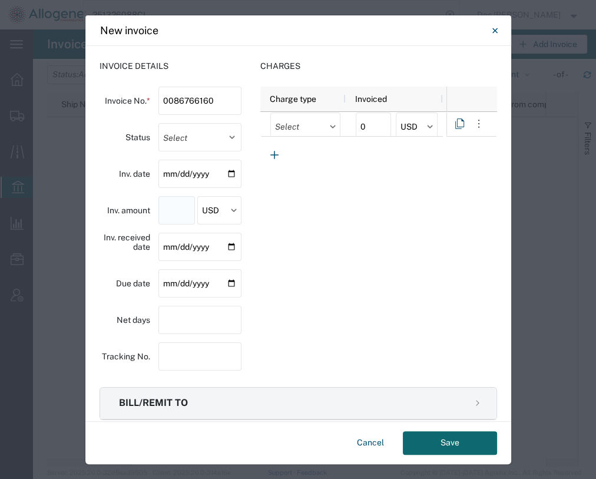
click at [181, 215] on input "number" at bounding box center [176, 210] width 37 height 28
paste input "6949.64"
type input "6949.64"
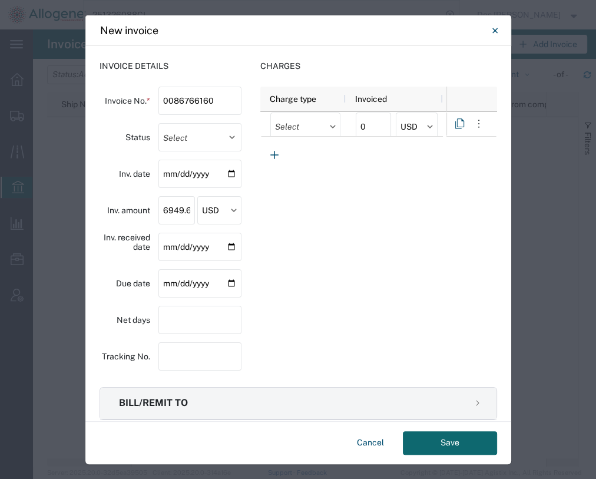
click at [231, 210] on icon at bounding box center [234, 210] width 6 height 4
click at [230, 214] on input "USD" at bounding box center [219, 210] width 44 height 28
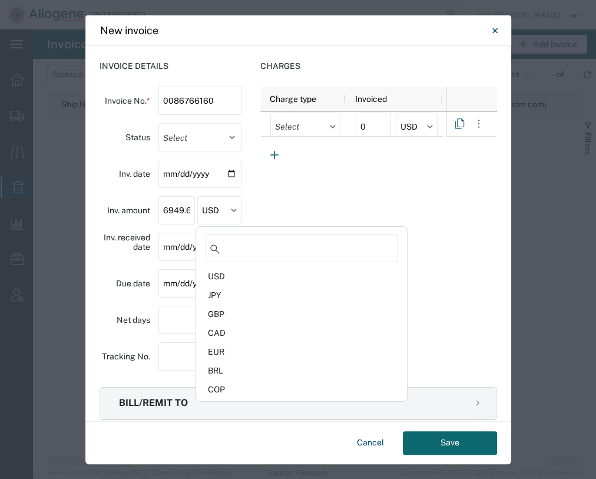
click at [102, 265] on div "Invoice details Invoice No. * 0086766160 Status Select Open Paid Inv. date [DAT…" at bounding box center [170, 219] width 142 height 319
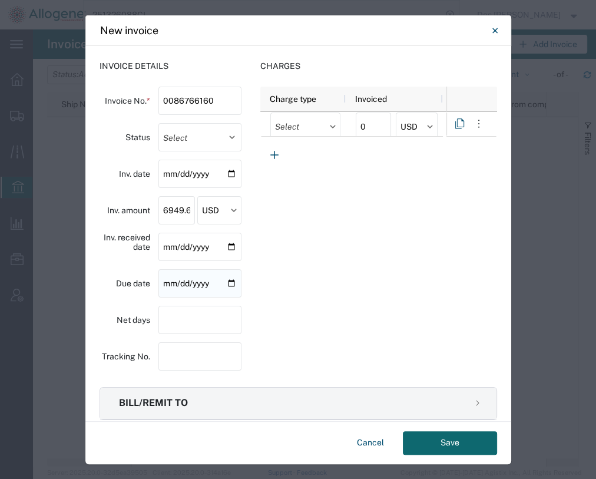
click at [185, 284] on input "date" at bounding box center [199, 283] width 83 height 28
click at [230, 283] on input "date" at bounding box center [199, 283] width 83 height 28
type input "[DATE]"
click at [178, 321] on input "number" at bounding box center [199, 320] width 83 height 28
type input "30"
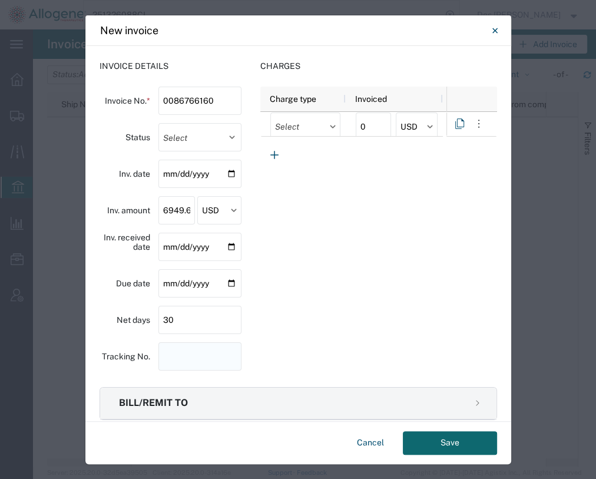
click at [179, 361] on input "string" at bounding box center [199, 356] width 83 height 28
type input "716701908"
click at [286, 127] on input "text" at bounding box center [305, 126] width 70 height 28
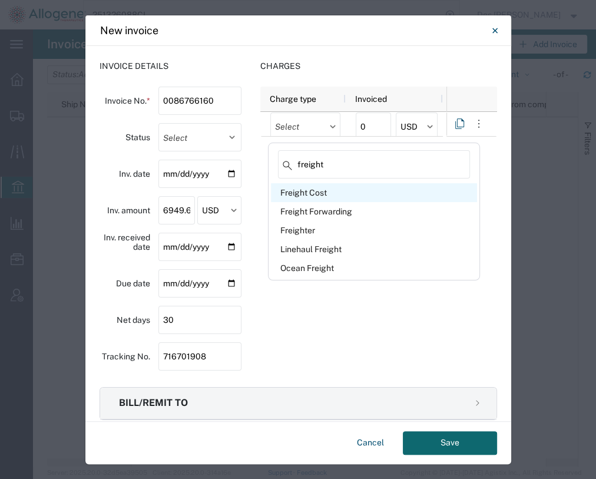
type input "freight"
click at [298, 193] on div "Freight Cost" at bounding box center [374, 192] width 206 height 19
type input "Freight Cost"
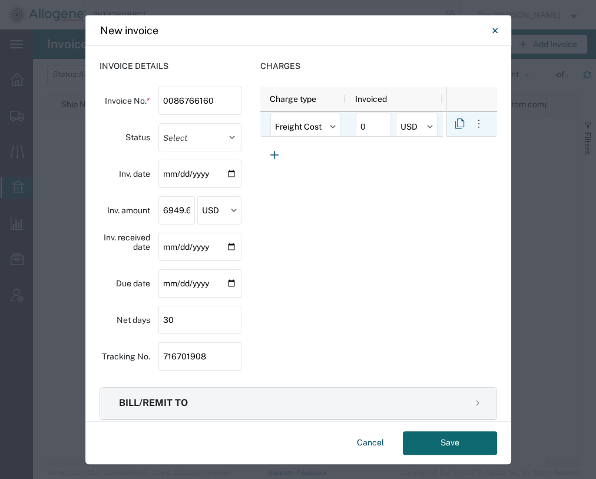
drag, startPoint x: 368, startPoint y: 127, endPoint x: 344, endPoint y: 127, distance: 24.1
click at [346, 127] on div "0 USD" at bounding box center [394, 124] width 97 height 25
type input "1150"
click at [268, 158] on icon "button" at bounding box center [274, 155] width 14 height 14
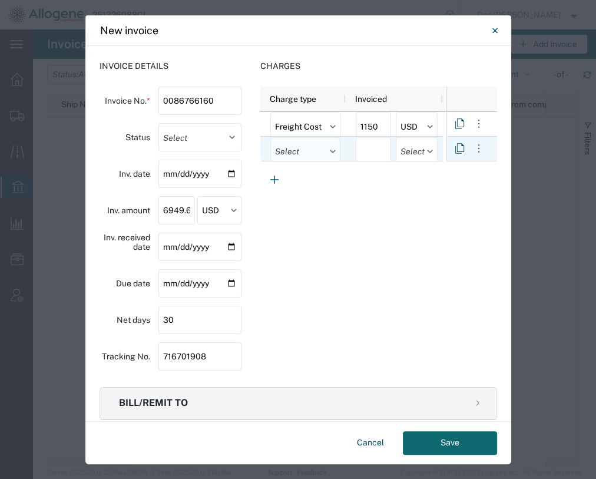
click at [288, 152] on input "text" at bounding box center [305, 151] width 70 height 28
type input "D"
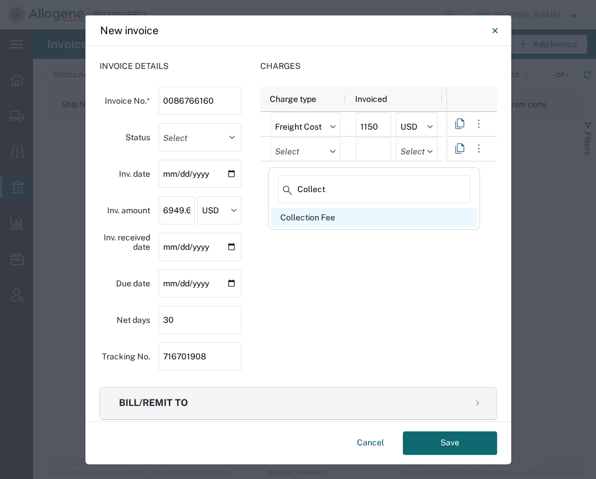
type input "Collect"
click at [321, 218] on div "Collection Fee" at bounding box center [374, 217] width 206 height 19
type input "Collection Fee"
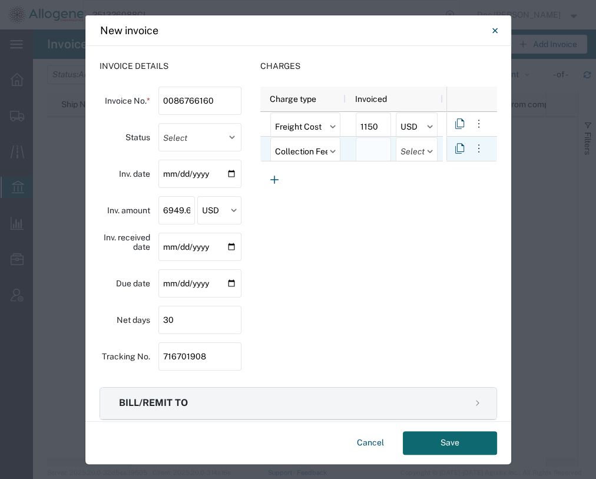
click at [364, 150] on input "number" at bounding box center [373, 151] width 35 height 28
type input "76.44"
click at [269, 180] on icon "button" at bounding box center [274, 179] width 14 height 14
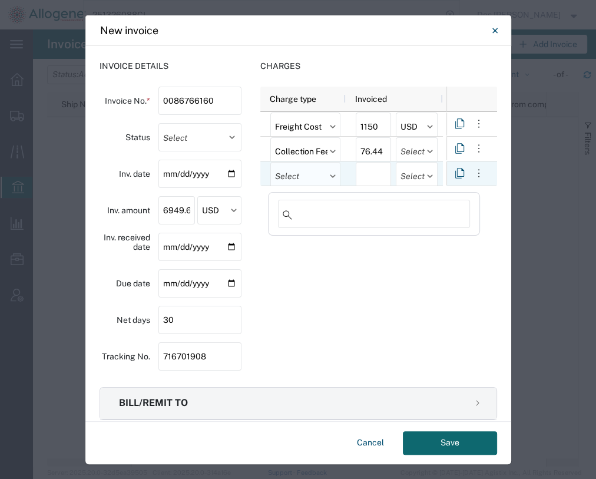
click at [299, 181] on input "text" at bounding box center [305, 176] width 70 height 28
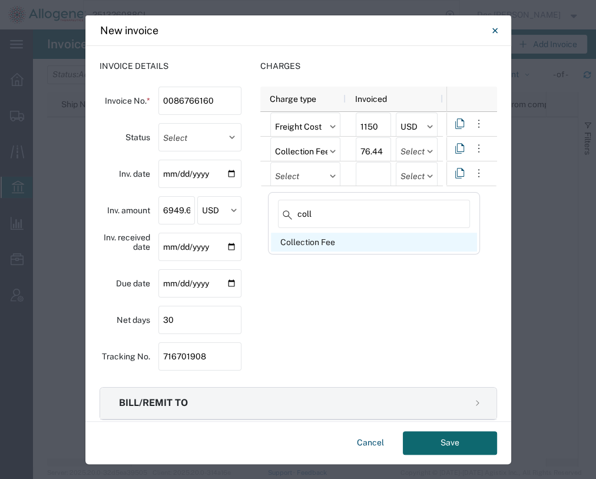
type input "coll"
click at [289, 246] on div "Collection Fee" at bounding box center [374, 242] width 206 height 19
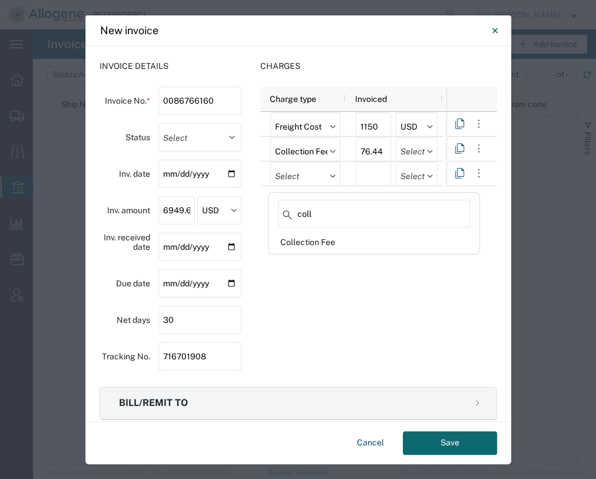
type input "Collection Fee"
click at [362, 177] on input "number" at bounding box center [373, 176] width 35 height 28
type input "38.65"
click at [330, 177] on icon at bounding box center [333, 176] width 6 height 4
click at [301, 177] on input "Collection Fee" at bounding box center [305, 176] width 70 height 28
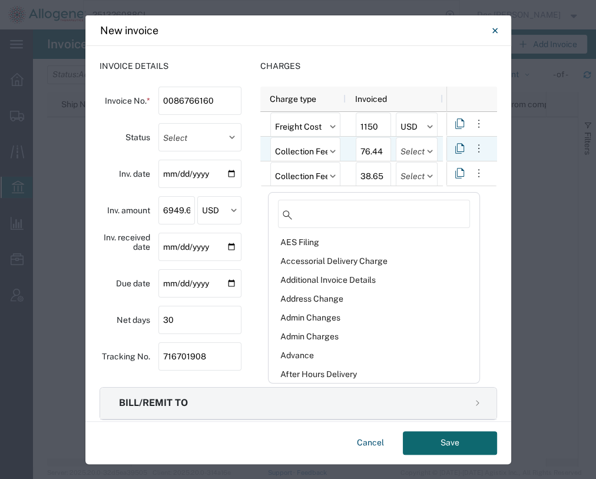
click at [331, 150] on icon at bounding box center [333, 152] width 6 height 4
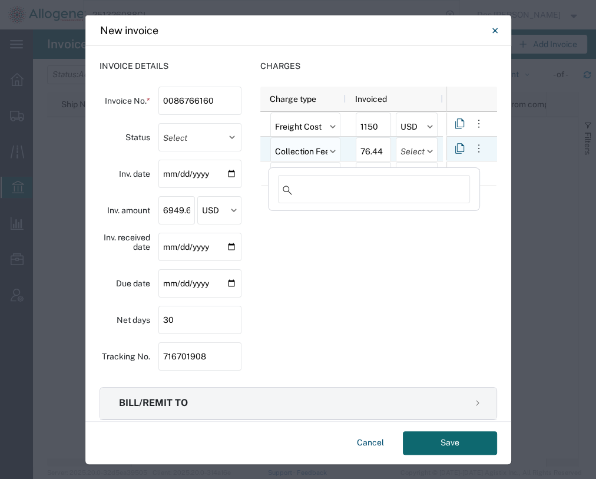
click at [294, 152] on input "Collection Fee" at bounding box center [305, 151] width 70 height 28
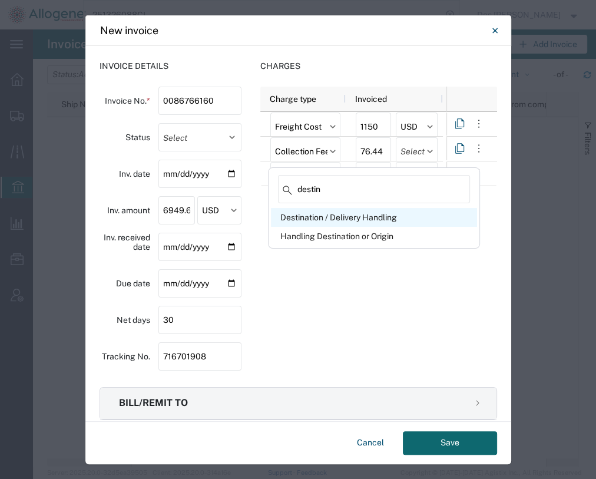
type input "destin"
click at [364, 219] on div "Destination / Delivery Handling" at bounding box center [374, 217] width 206 height 19
type input "Destination / Delivery Handling"
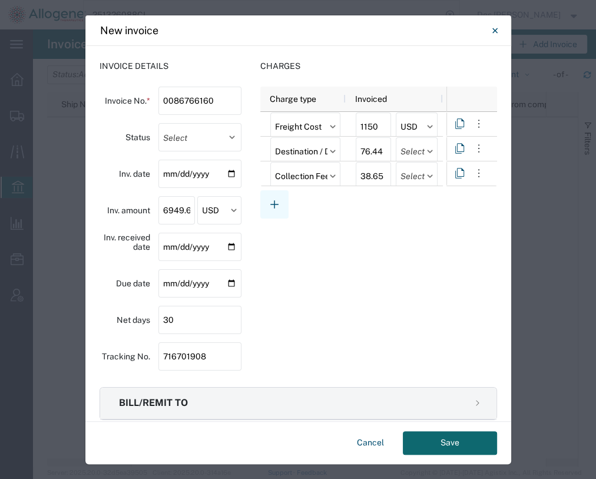
click at [270, 209] on icon "button" at bounding box center [274, 204] width 14 height 14
click at [283, 206] on input "text" at bounding box center [305, 201] width 70 height 28
type input "o"
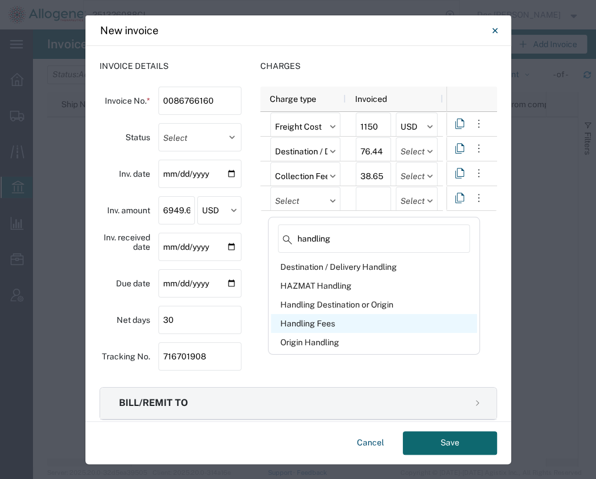
type input "handling"
click at [306, 326] on div "Handling Fees" at bounding box center [374, 323] width 206 height 19
type input "Handling Fees"
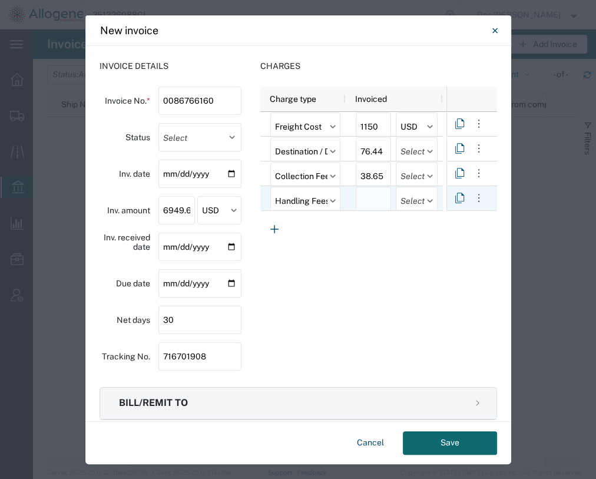
click at [367, 198] on input "number" at bounding box center [373, 201] width 35 height 28
type input "48"
click at [273, 228] on icon "button" at bounding box center [274, 229] width 8 height 8
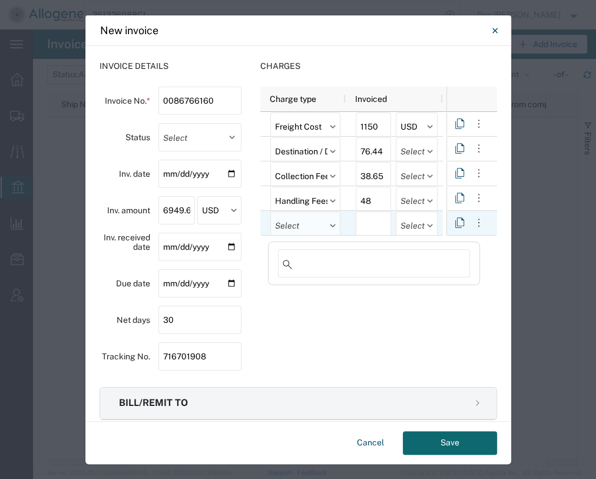
click at [291, 224] on input "text" at bounding box center [305, 225] width 70 height 28
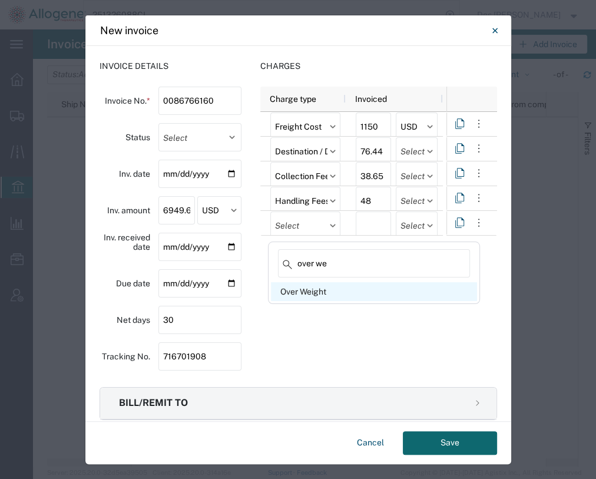
type input "over we"
click at [286, 288] on div "Over Weight" at bounding box center [374, 291] width 206 height 19
type input "Over Weight"
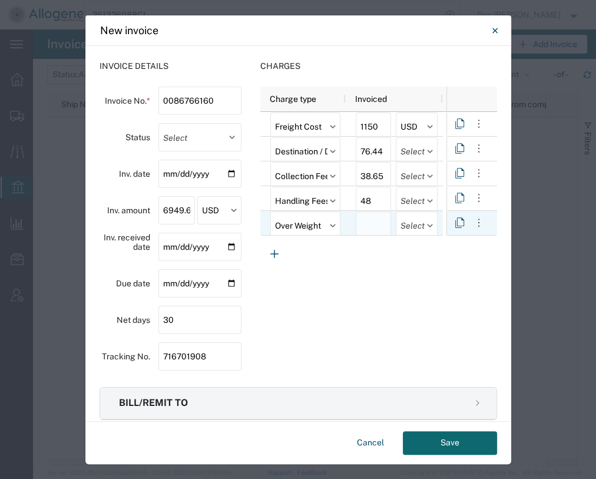
click at [373, 226] on input "number" at bounding box center [373, 225] width 35 height 28
type input "2020.28"
click at [273, 254] on icon "button" at bounding box center [274, 254] width 14 height 14
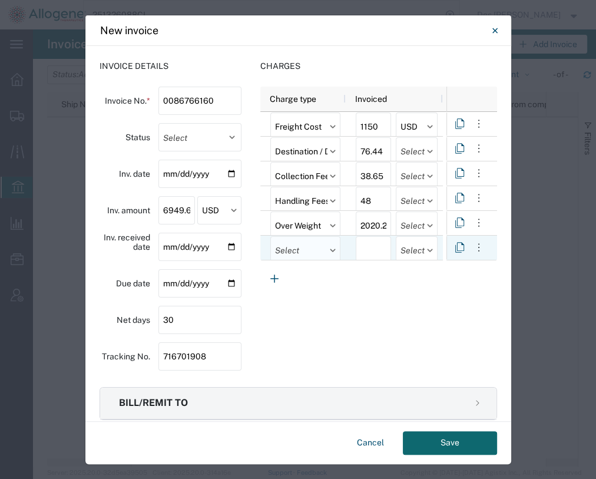
click at [281, 254] on input "text" at bounding box center [305, 250] width 70 height 28
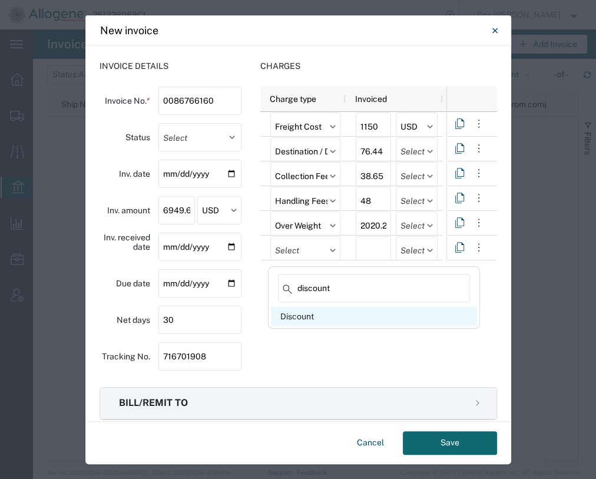
type input "discount"
click at [294, 318] on div "Discount" at bounding box center [374, 316] width 206 height 19
type input "Discount"
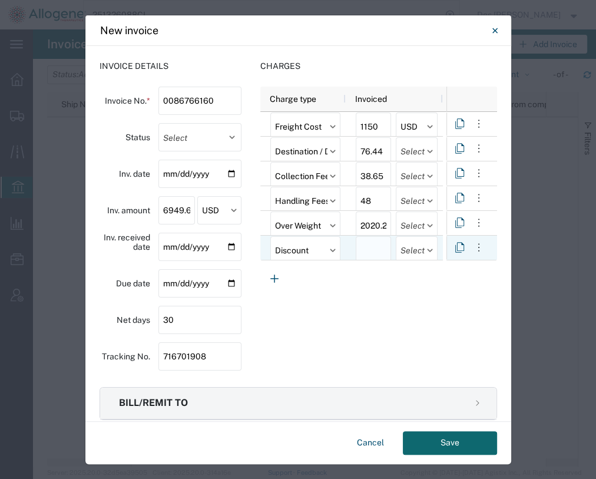
click at [380, 251] on input "number" at bounding box center [373, 250] width 35 height 28
type input "-287.50"
click at [361, 281] on div "Charges Press SPACE to select this row. Charge type Invoiced Freight Cost 1150 …" at bounding box center [378, 219] width 237 height 319
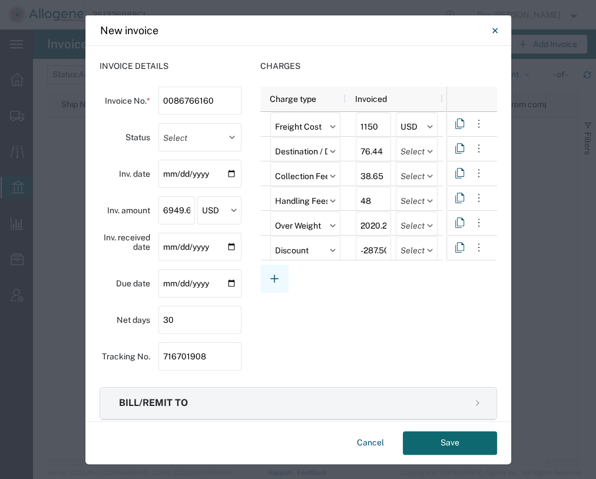
click at [270, 277] on icon "button" at bounding box center [274, 278] width 14 height 14
click at [287, 276] on input "text" at bounding box center [305, 275] width 70 height 28
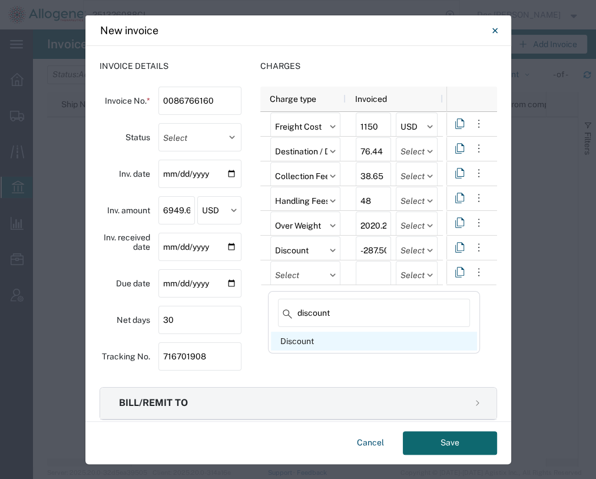
type input "discount"
click at [289, 346] on div "Discount" at bounding box center [374, 340] width 206 height 19
type input "Discount"
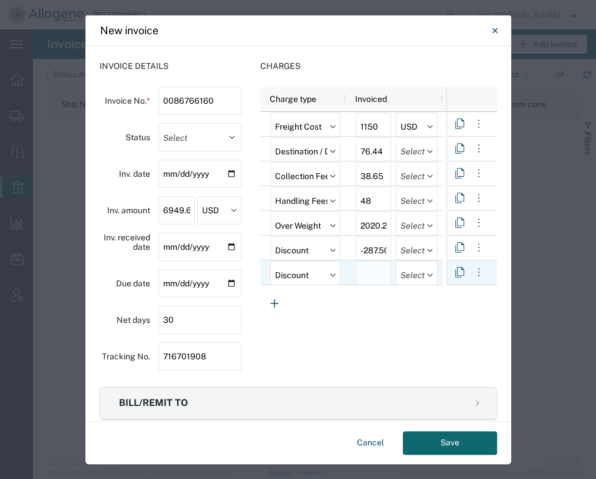
click at [365, 278] on input "number" at bounding box center [373, 275] width 35 height 28
type input "-505.07"
click at [270, 301] on icon "button" at bounding box center [274, 303] width 14 height 14
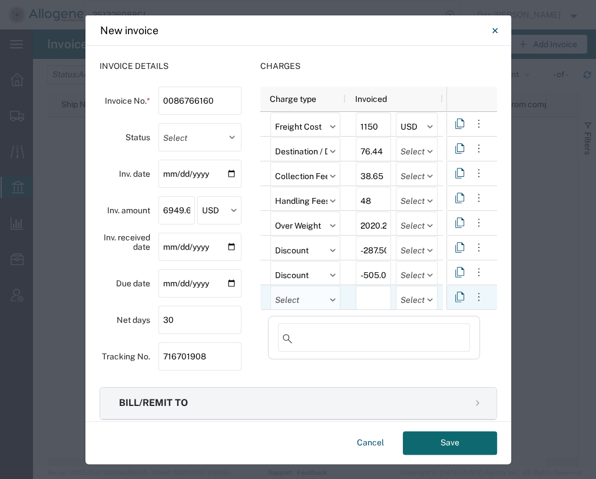
click at [289, 306] on input "text" at bounding box center [305, 300] width 70 height 28
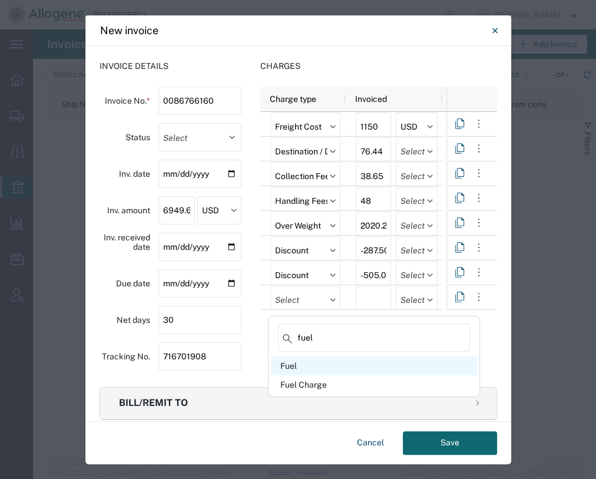
type input "fuel"
click at [294, 363] on div "Fuel" at bounding box center [374, 365] width 206 height 19
type input "Fuel"
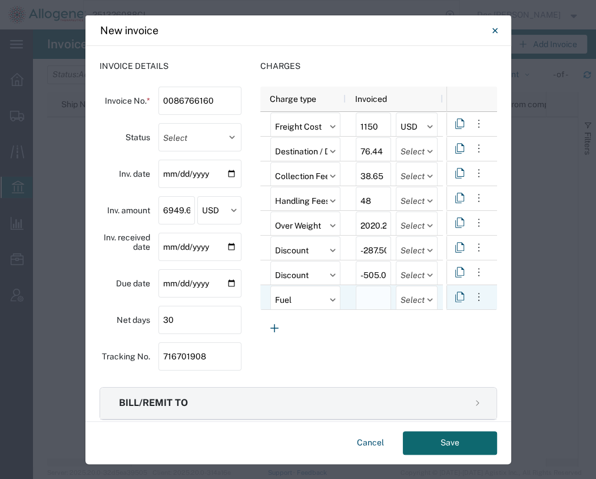
click at [361, 301] on input "number" at bounding box center [373, 300] width 35 height 28
type input "732.99"
click at [268, 325] on icon "button" at bounding box center [274, 328] width 14 height 14
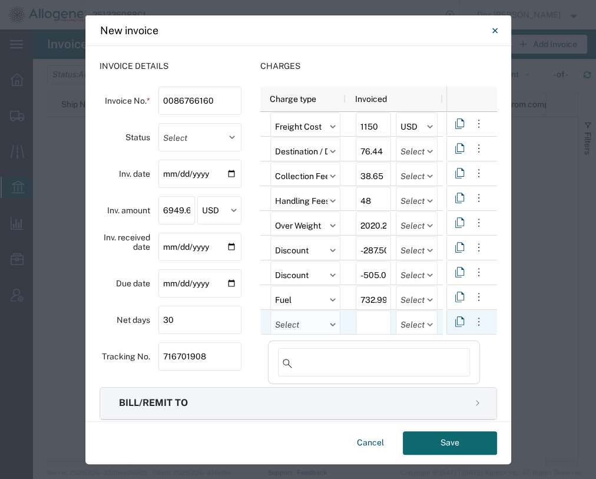
click at [292, 326] on input "text" at bounding box center [305, 324] width 70 height 28
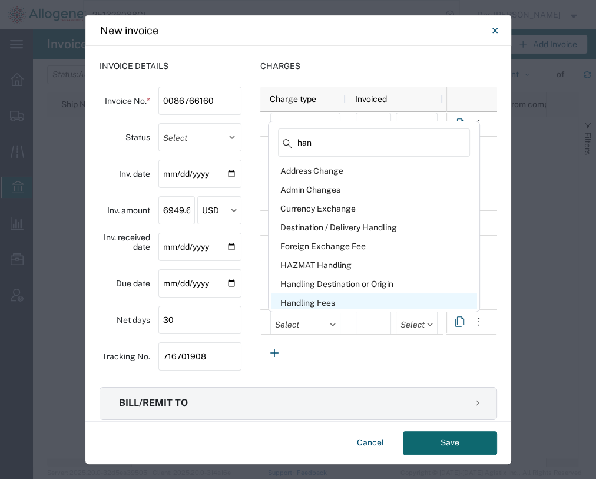
type input "han"
click at [318, 300] on div "Handling Fees" at bounding box center [374, 302] width 206 height 19
type input "Handling Fees"
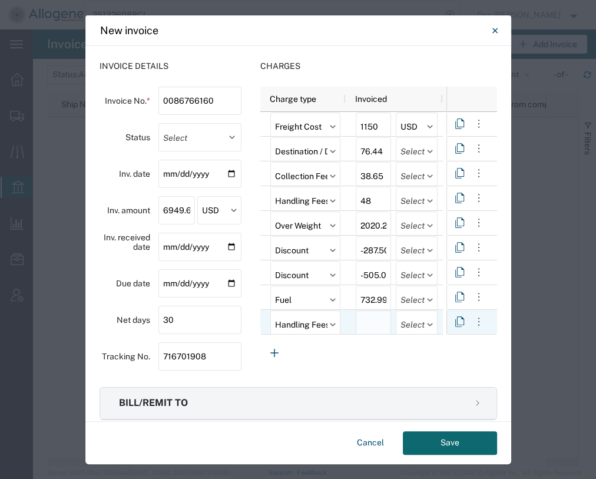
click at [363, 325] on input "number" at bounding box center [373, 324] width 35 height 28
type input "227"
click at [279, 353] on button "button" at bounding box center [274, 353] width 28 height 28
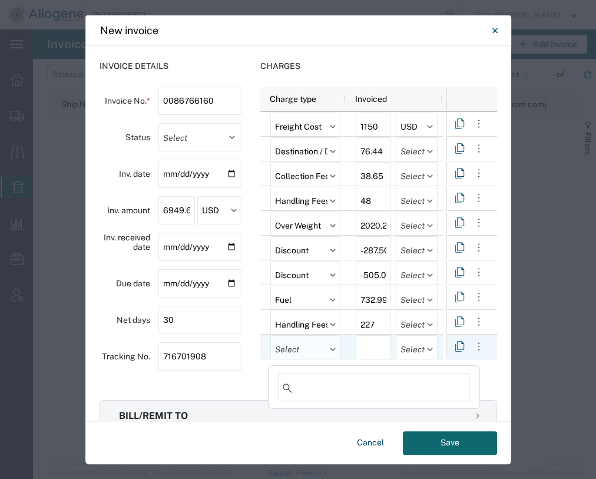
click at [283, 353] on input "text" at bounding box center [305, 349] width 70 height 28
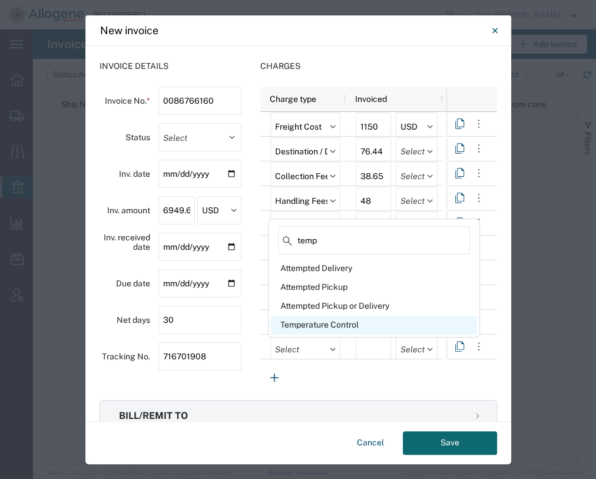
type input "temp"
click at [308, 319] on div "Temperature Control" at bounding box center [374, 325] width 206 height 19
type input "Temperature Control"
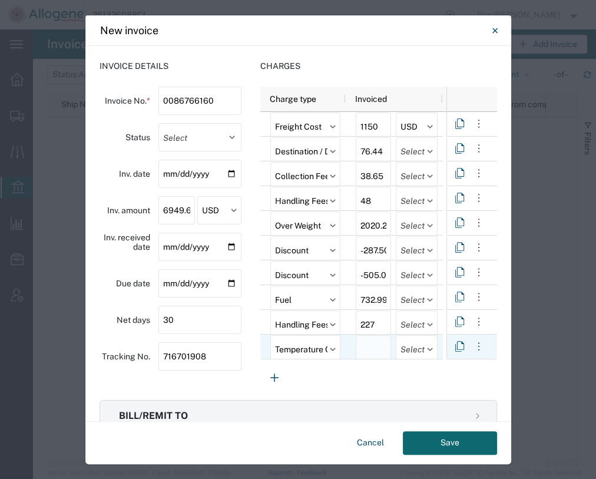
click at [367, 344] on input "number" at bounding box center [373, 349] width 35 height 28
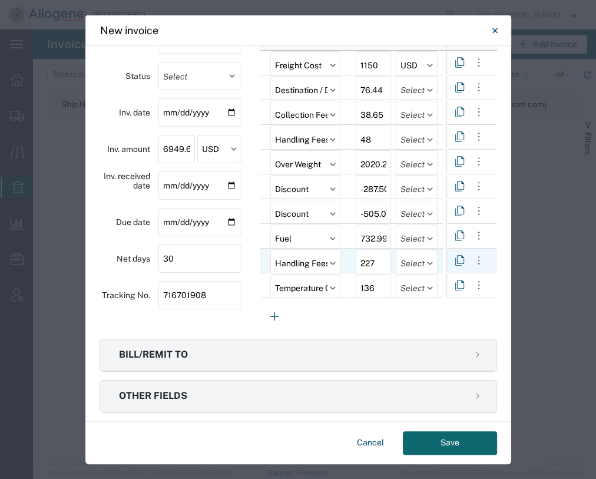
scroll to position [67, 0]
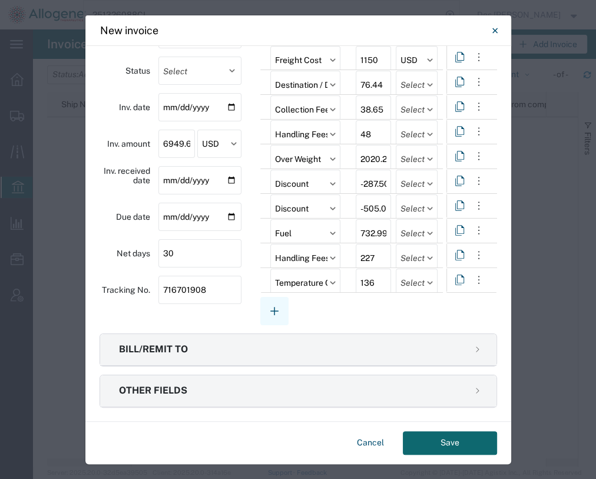
type input "136"
click at [270, 307] on icon "button" at bounding box center [274, 311] width 14 height 14
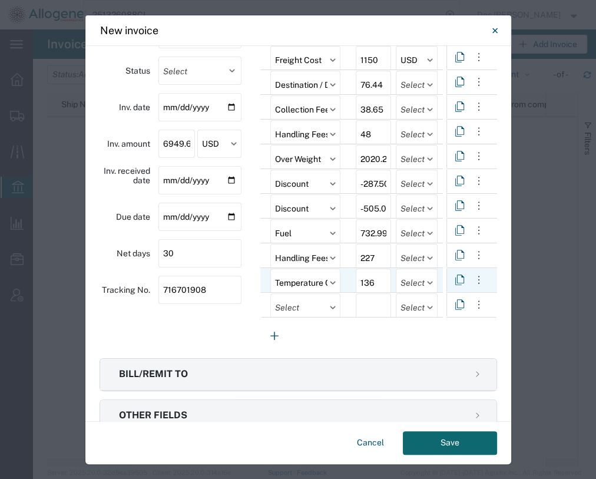
click at [331, 282] on icon at bounding box center [332, 282] width 5 height 3
click at [299, 280] on input "Temperature Control" at bounding box center [305, 282] width 70 height 28
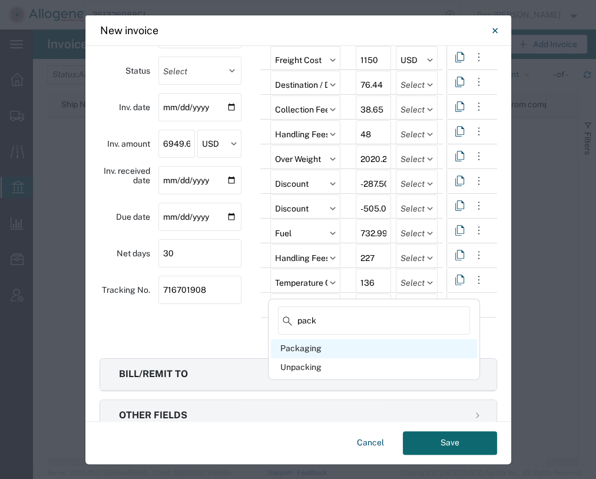
type input "pack"
click at [303, 346] on div "Packaging" at bounding box center [374, 348] width 206 height 19
type input "Packaging"
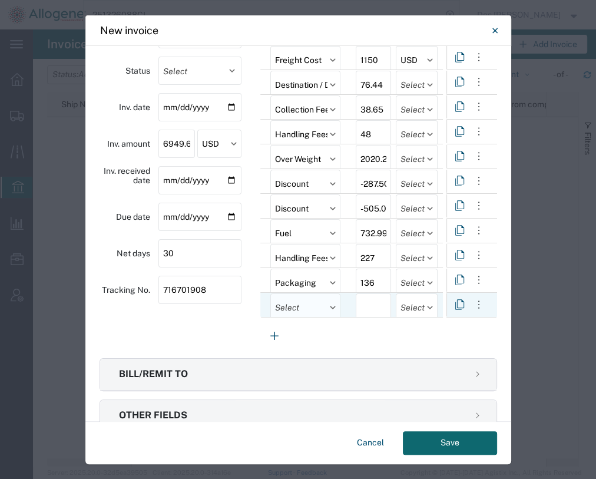
click at [295, 313] on input "text" at bounding box center [305, 307] width 70 height 28
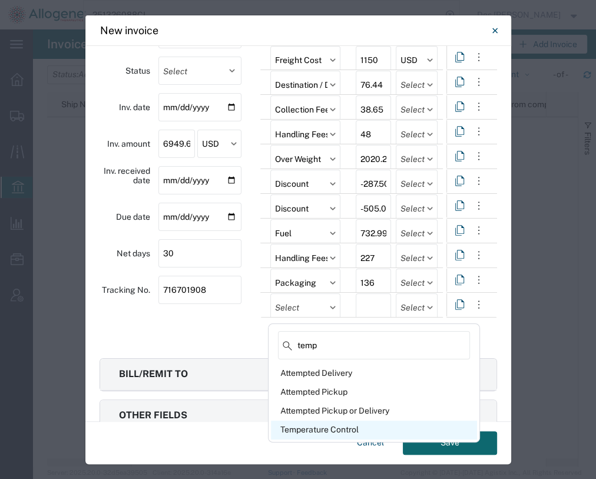
type input "temp"
click at [306, 427] on div "Temperature Control" at bounding box center [374, 429] width 206 height 19
type input "Temperature Control"
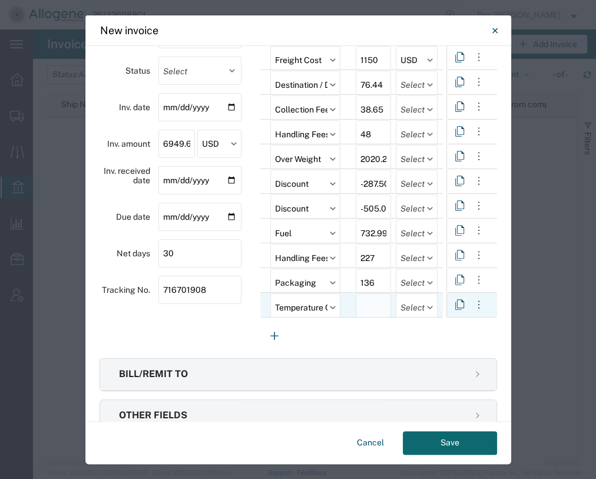
click at [369, 307] on input "number" at bounding box center [373, 307] width 35 height 28
type input "25"
click at [270, 340] on icon "button" at bounding box center [274, 336] width 14 height 14
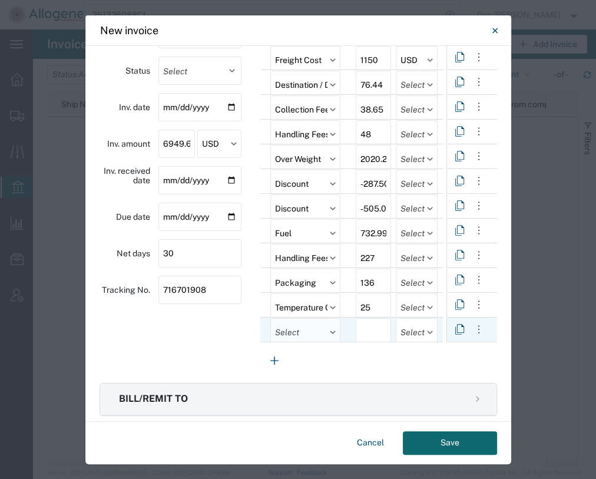
click at [294, 337] on input "text" at bounding box center [305, 332] width 70 height 28
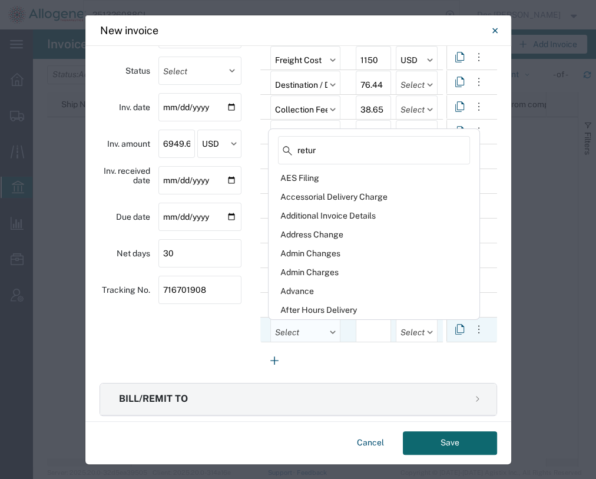
type input "return"
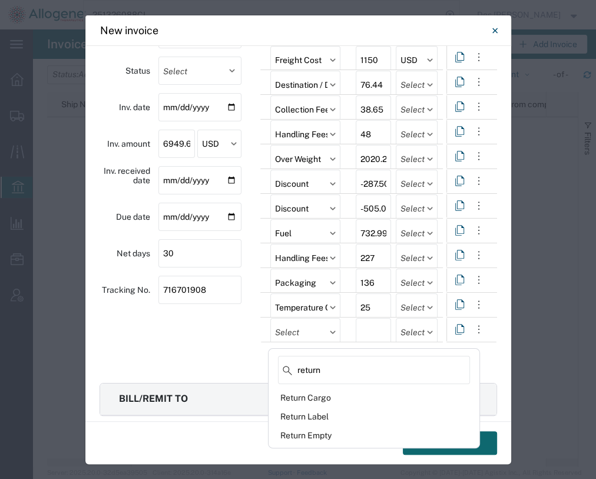
drag, startPoint x: 339, startPoint y: 364, endPoint x: 253, endPoint y: 364, distance: 85.4
click at [253, 479] on div "New invoice Invoice details Invoice No. * 0086766160 Status Select Open Paid In…" at bounding box center [298, 479] width 596 height 0
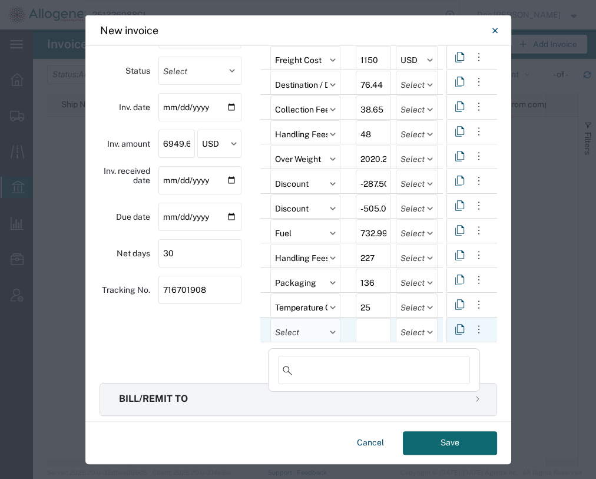
click at [283, 336] on input "text" at bounding box center [305, 332] width 70 height 28
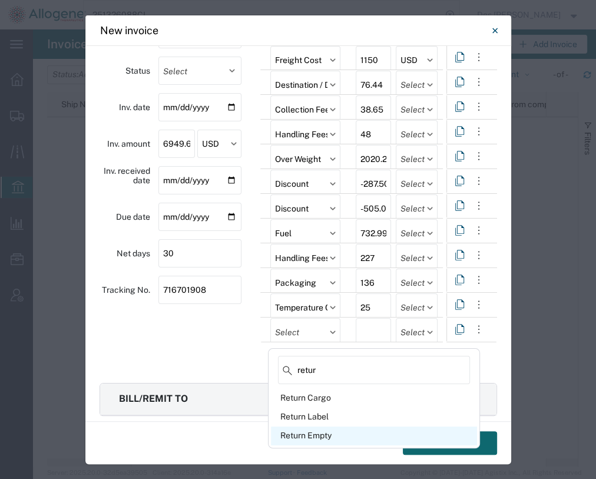
type input "retur"
click at [324, 438] on div "Return Empty" at bounding box center [374, 435] width 206 height 19
type input "Return Empty"
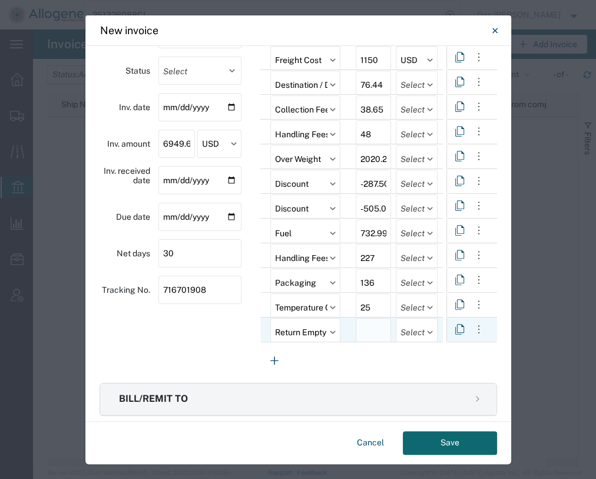
click at [376, 336] on input "number" at bounding box center [373, 332] width 35 height 28
type input "513.5"
click at [271, 353] on icon "button" at bounding box center [274, 360] width 14 height 14
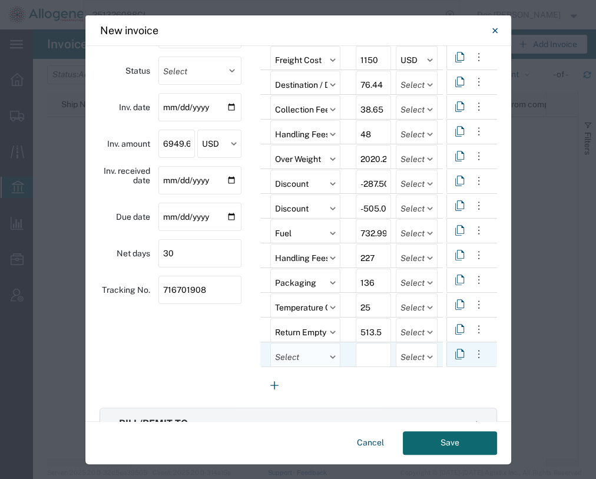
click at [293, 353] on input "text" at bounding box center [305, 357] width 70 height 28
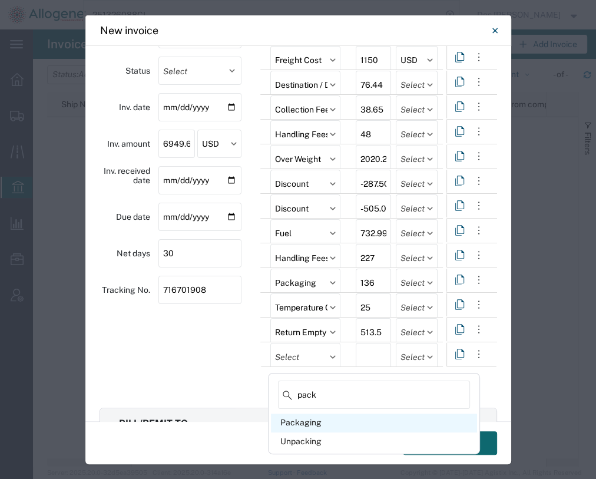
type input "pack"
click at [280, 424] on div "Packaging" at bounding box center [374, 422] width 206 height 19
type input "Packaging"
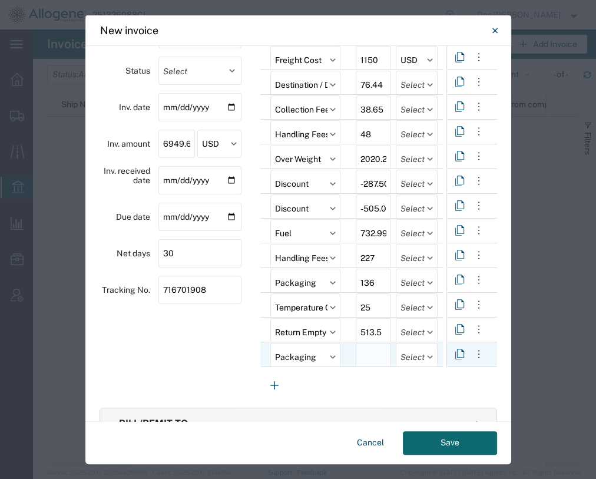
click at [381, 352] on input "number" at bounding box center [373, 357] width 35 height 28
type input "9.25"
click at [267, 382] on icon "button" at bounding box center [274, 385] width 14 height 14
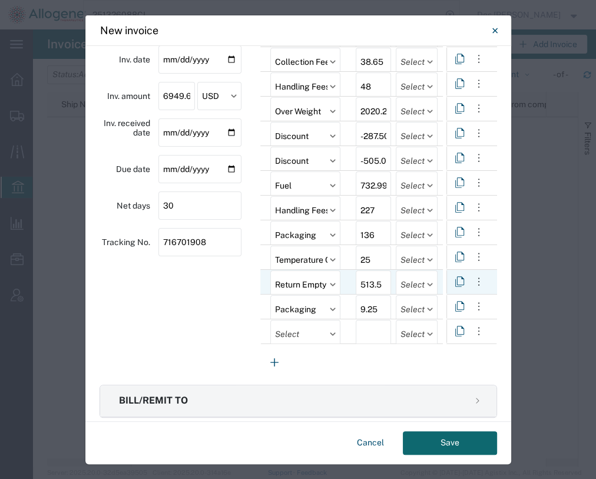
scroll to position [165, 0]
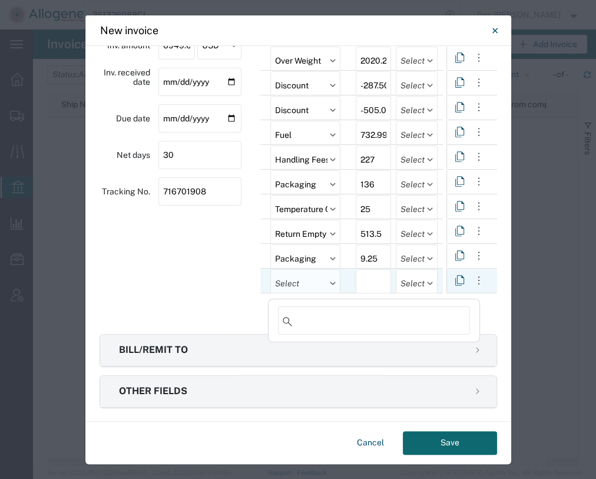
click at [303, 286] on input "text" at bounding box center [305, 283] width 70 height 28
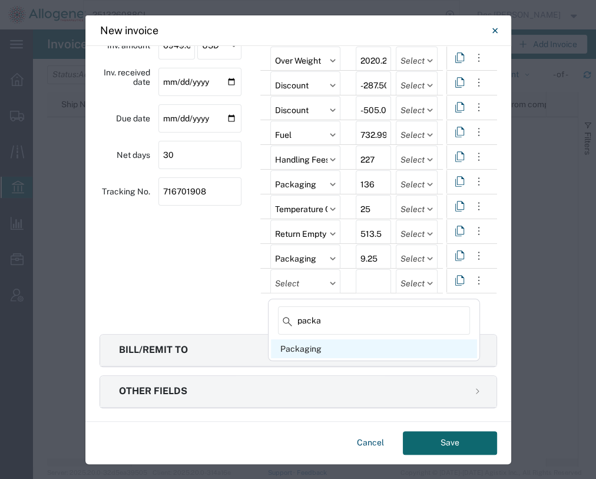
type input "packa"
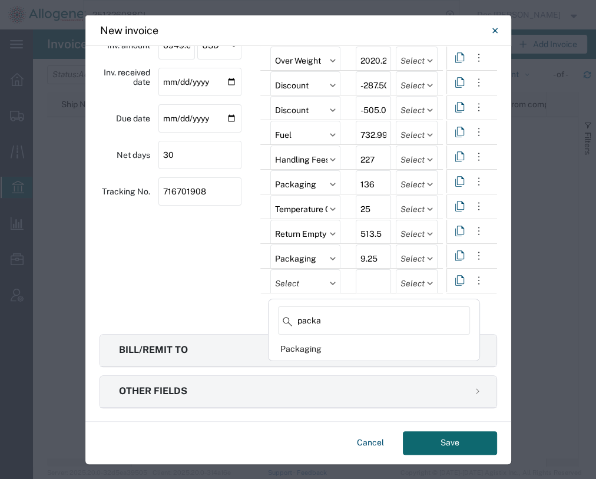
drag, startPoint x: 294, startPoint y: 352, endPoint x: 347, endPoint y: 298, distance: 75.4
click at [298, 350] on div "Packaging" at bounding box center [374, 348] width 206 height 19
type input "Packaging"
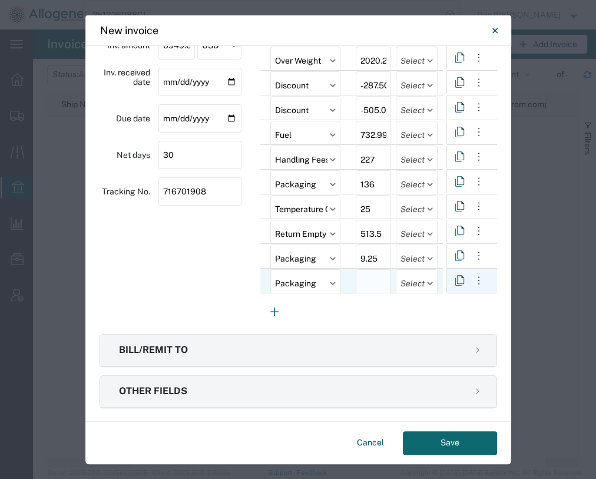
click at [363, 278] on input "number" at bounding box center [373, 283] width 35 height 28
type input "2765.10"
click at [214, 312] on div "Invoice details Invoice No. * 0086766160 Status Select Open Paid Inv. date [DAT…" at bounding box center [170, 110] width 142 height 430
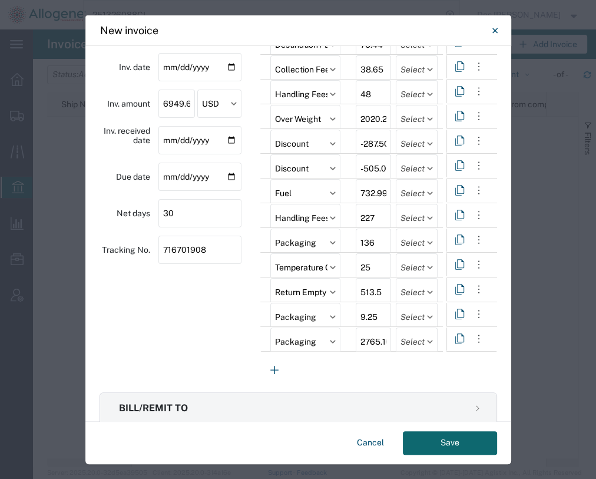
scroll to position [165, 0]
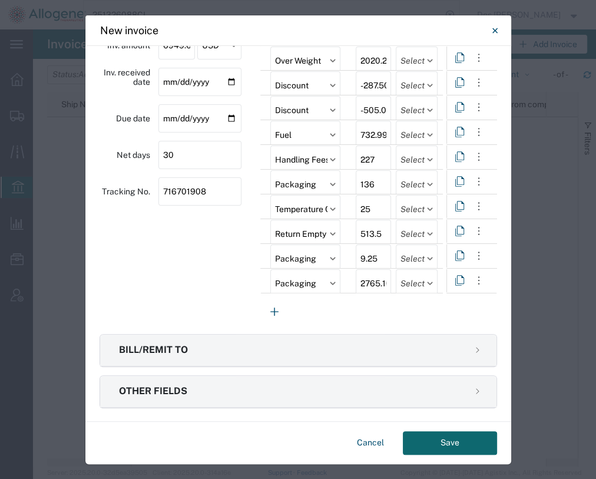
click at [171, 353] on h3 "Bill/remit to" at bounding box center [298, 350] width 396 height 32
click at [475, 346] on icon "button" at bounding box center [478, 350] width 12 height 12
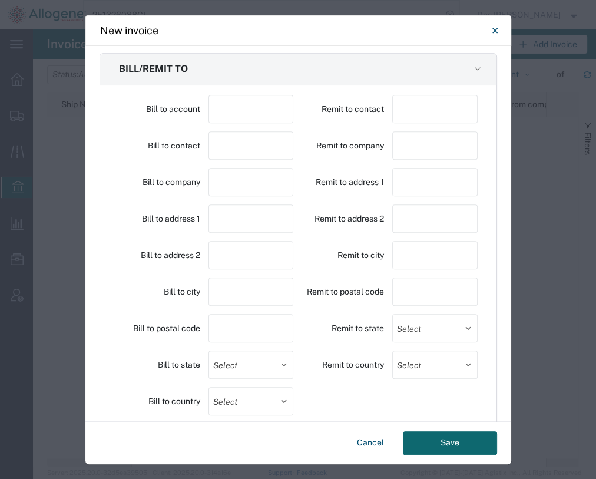
scroll to position [522, 0]
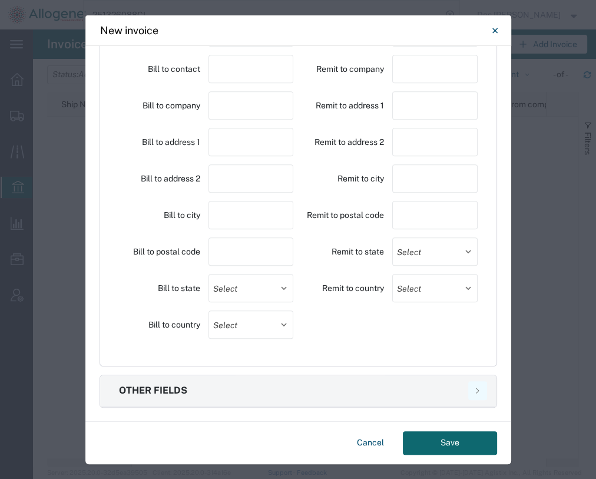
click at [472, 394] on icon "button" at bounding box center [478, 390] width 12 height 12
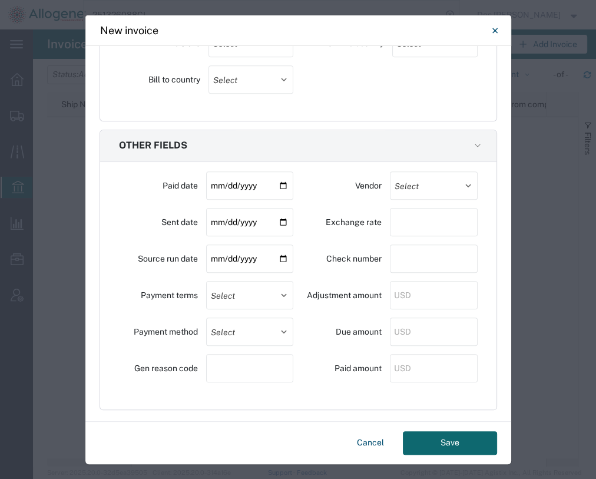
scroll to position [769, 0]
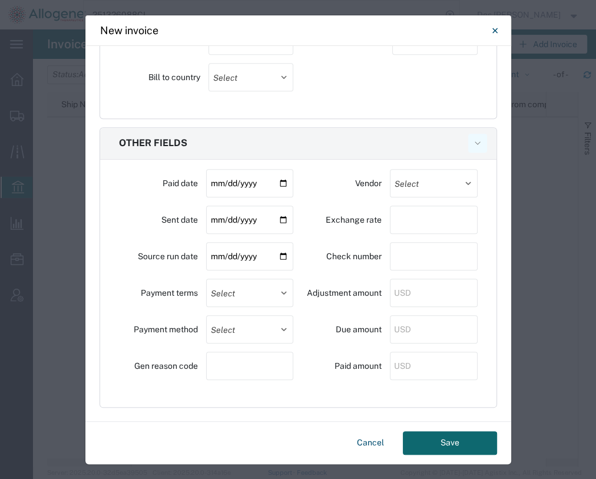
click at [472, 146] on icon "button" at bounding box center [478, 143] width 12 height 12
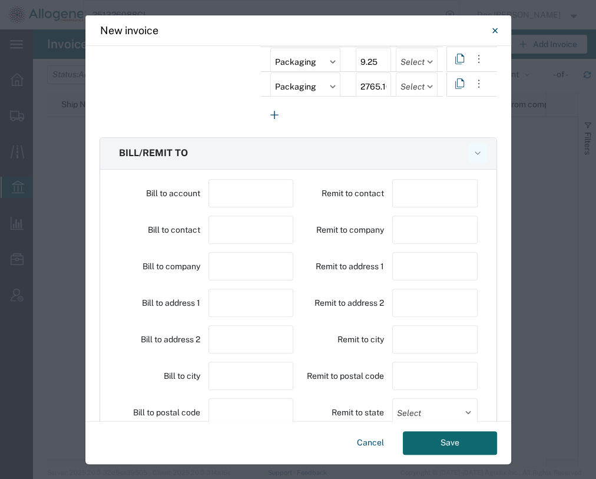
click at [479, 155] on button "button" at bounding box center [477, 153] width 19 height 19
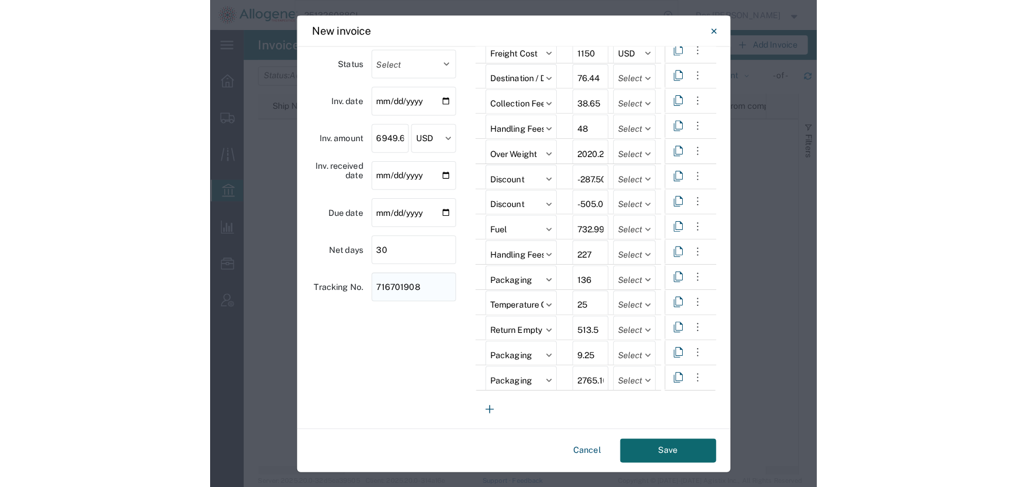
scroll to position [0, 0]
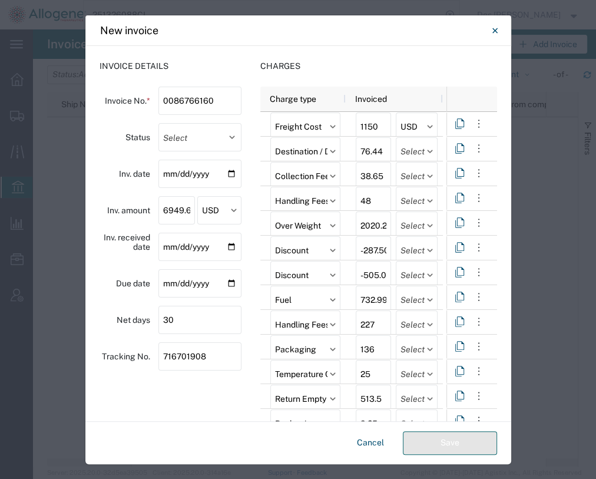
click at [457, 440] on button "Save" at bounding box center [450, 443] width 94 height 24
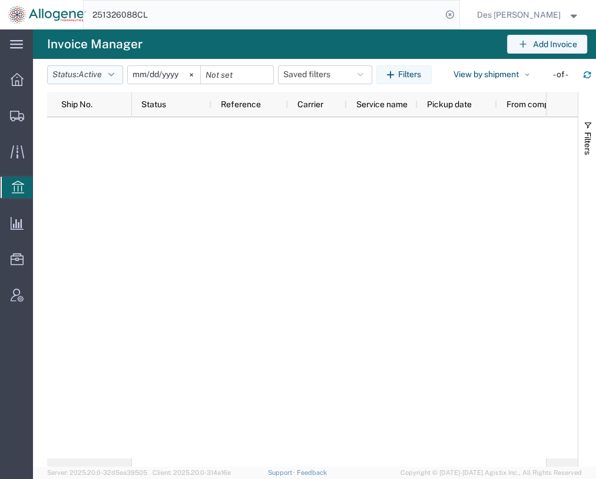
click at [80, 77] on button "Status: Active" at bounding box center [85, 74] width 76 height 19
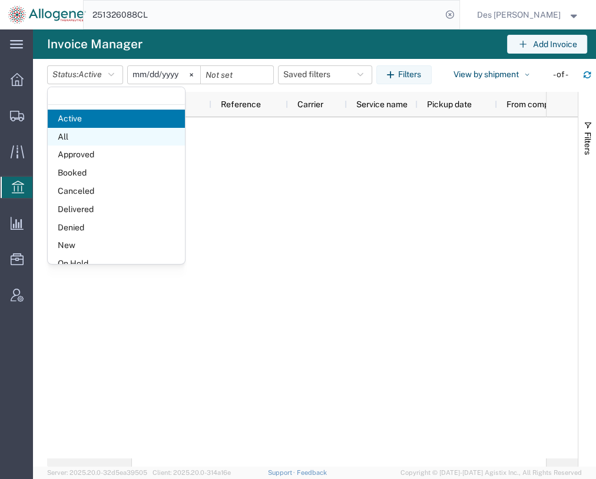
click at [63, 135] on span "All" at bounding box center [116, 137] width 137 height 18
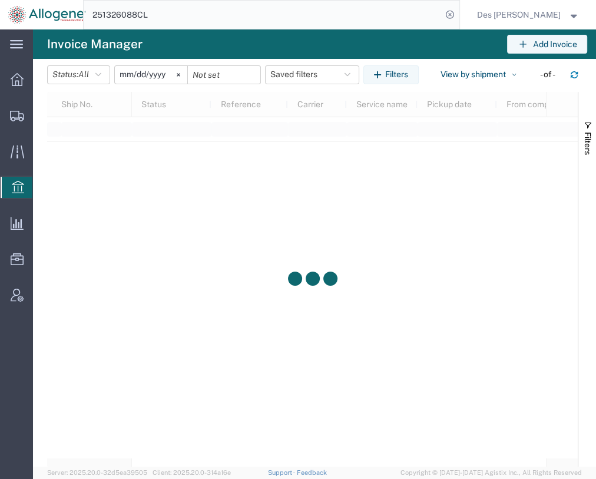
click at [140, 74] on input "[DATE]" at bounding box center [151, 75] width 72 height 18
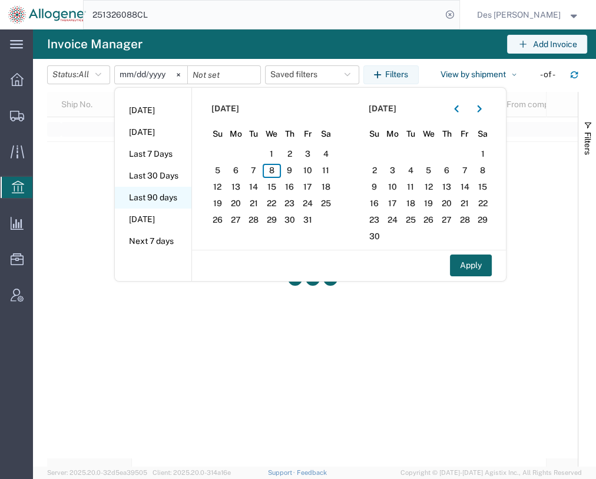
click at [152, 200] on li "Last 90 days" at bounding box center [153, 198] width 77 height 22
type input "[DATE]"
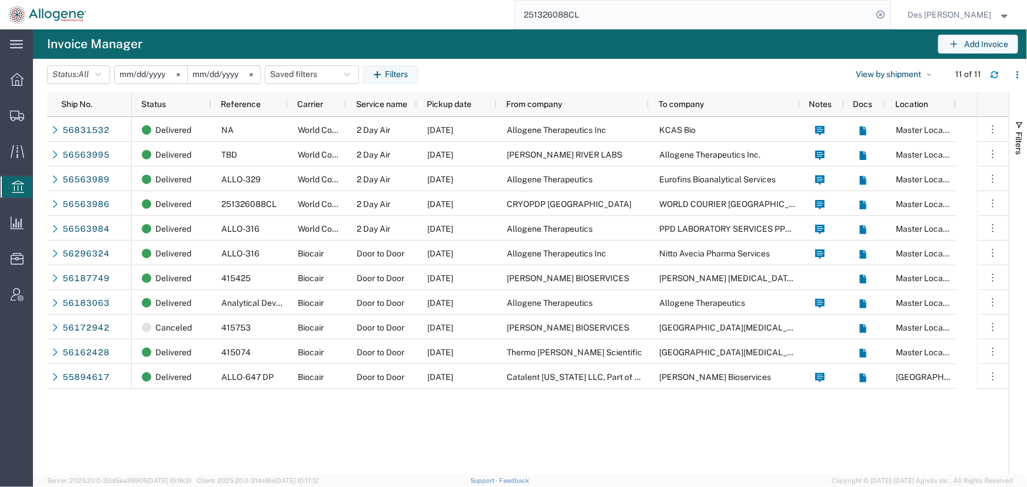
click at [946, 14] on span "Des [PERSON_NAME]" at bounding box center [950, 14] width 84 height 13
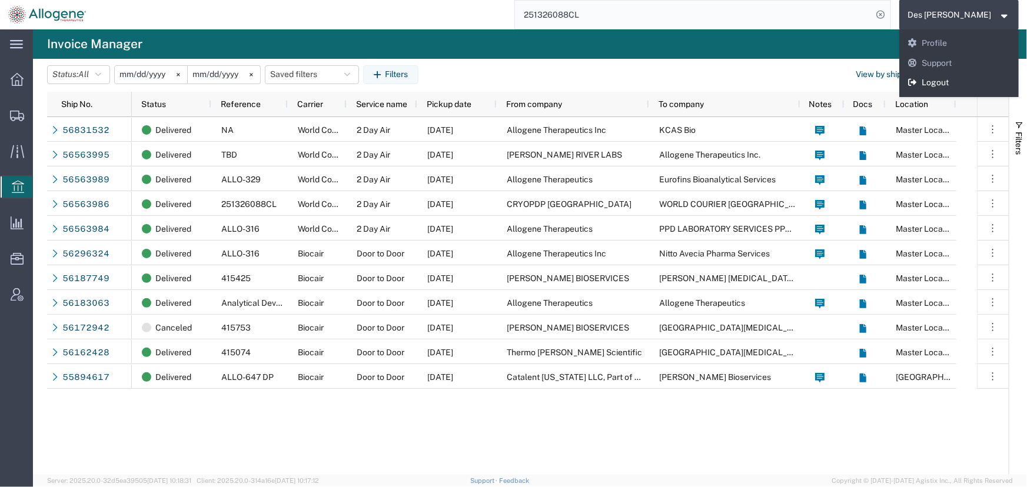
click at [918, 81] on icon at bounding box center [913, 82] width 11 height 8
